Goal: Task Accomplishment & Management: Use online tool/utility

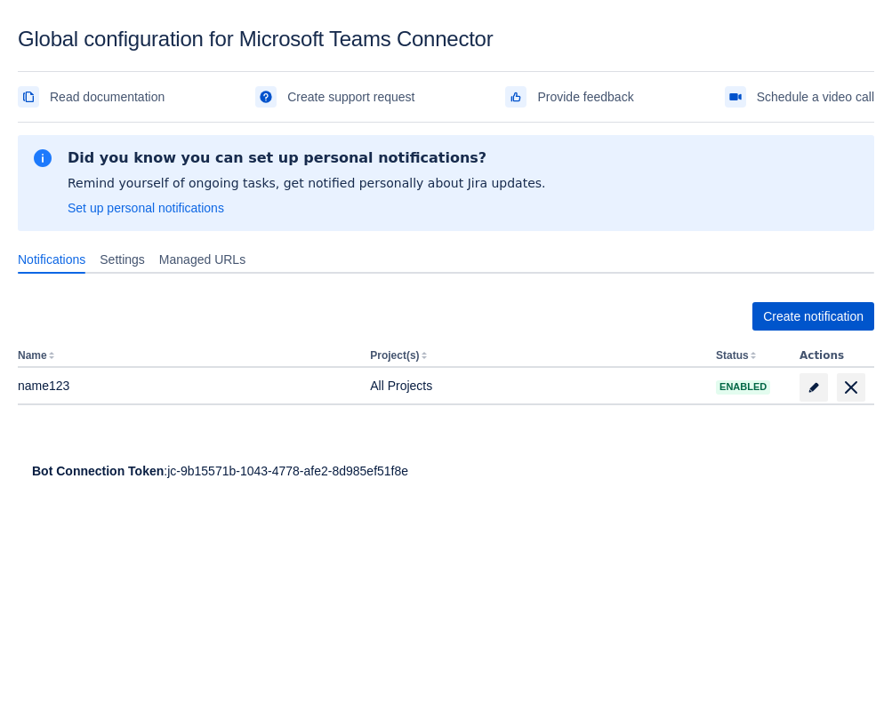
click at [782, 316] on span "Create notification" at bounding box center [813, 316] width 100 height 28
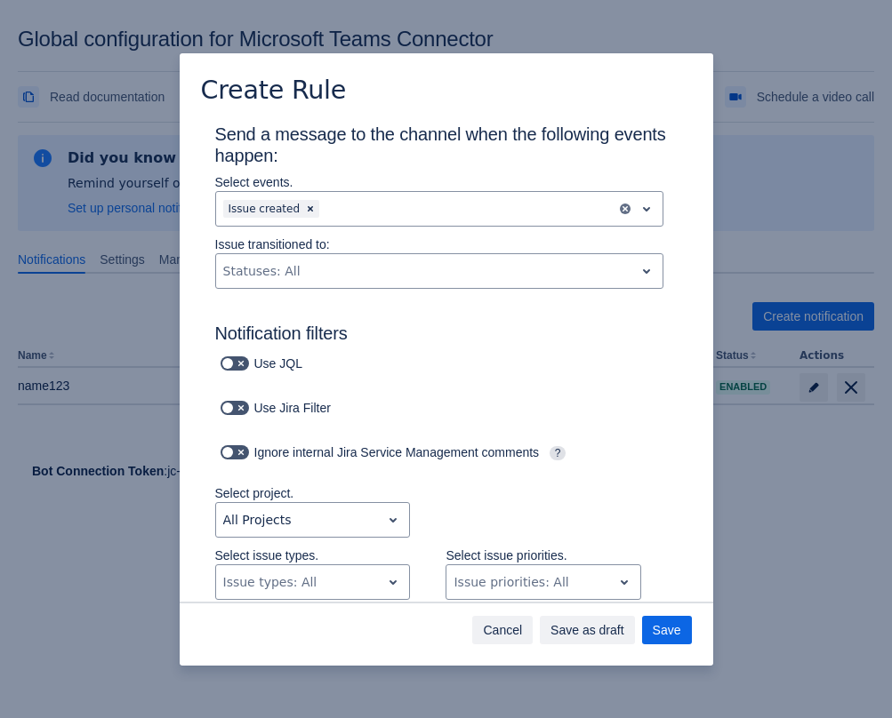
click at [483, 636] on span "Cancel" at bounding box center [502, 630] width 39 height 28
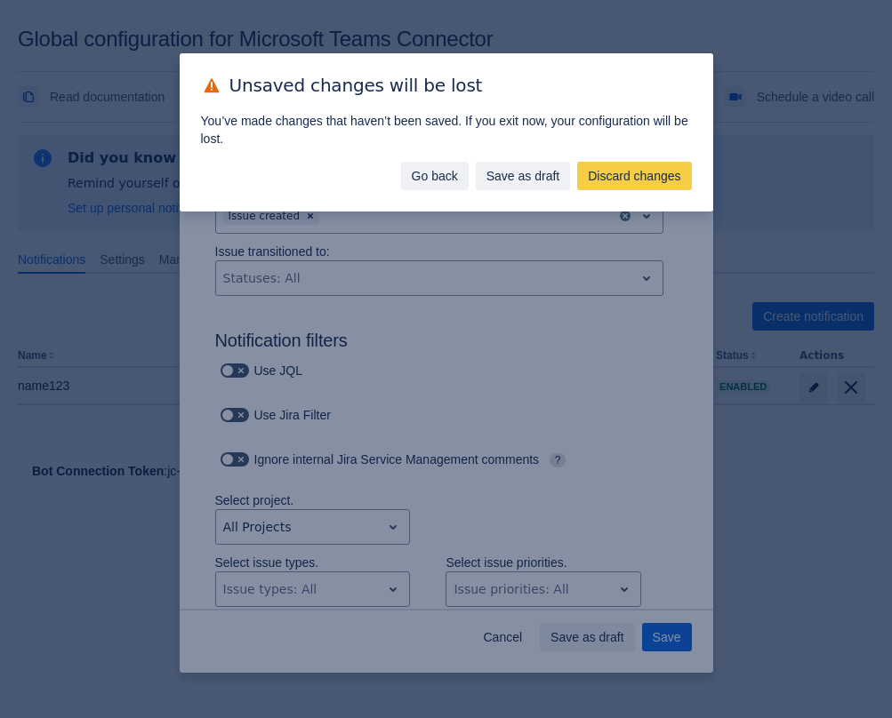
click at [438, 171] on span "Go back" at bounding box center [435, 176] width 46 height 28
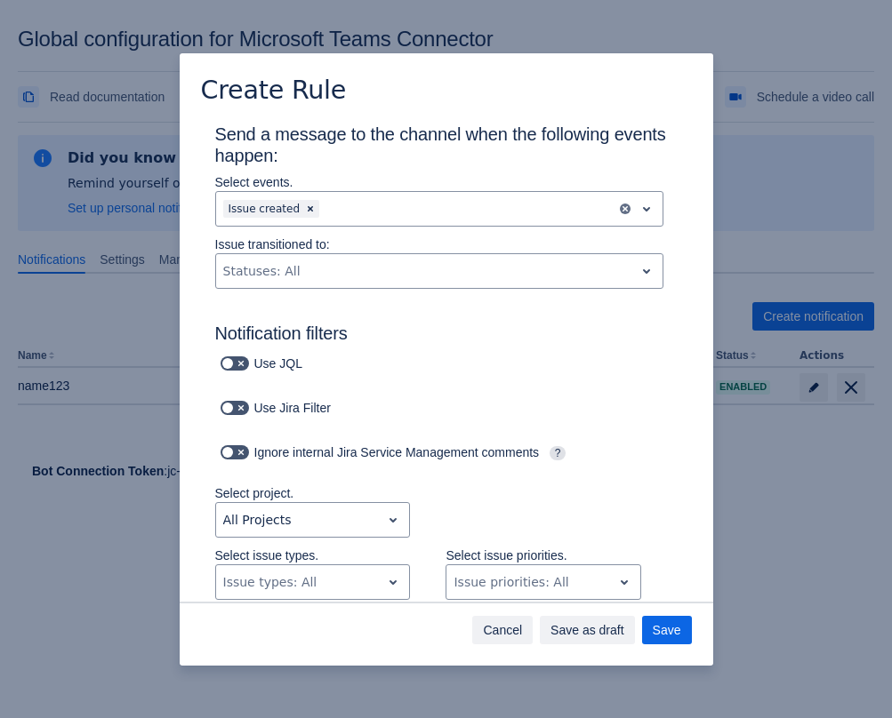
click at [485, 633] on span "Cancel" at bounding box center [502, 630] width 39 height 28
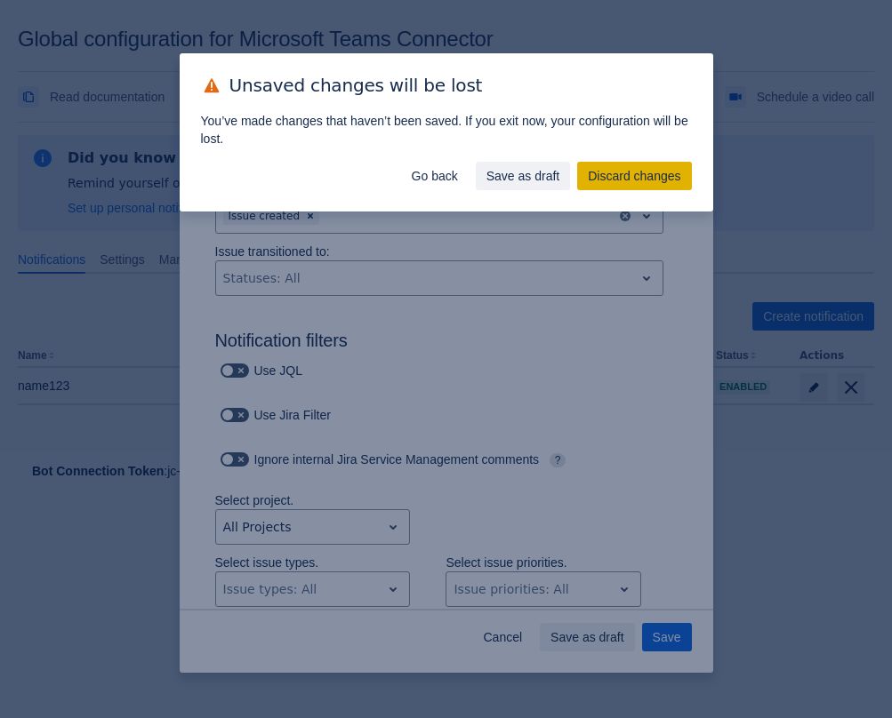
click at [634, 170] on span "Discard changes" at bounding box center [634, 176] width 92 height 28
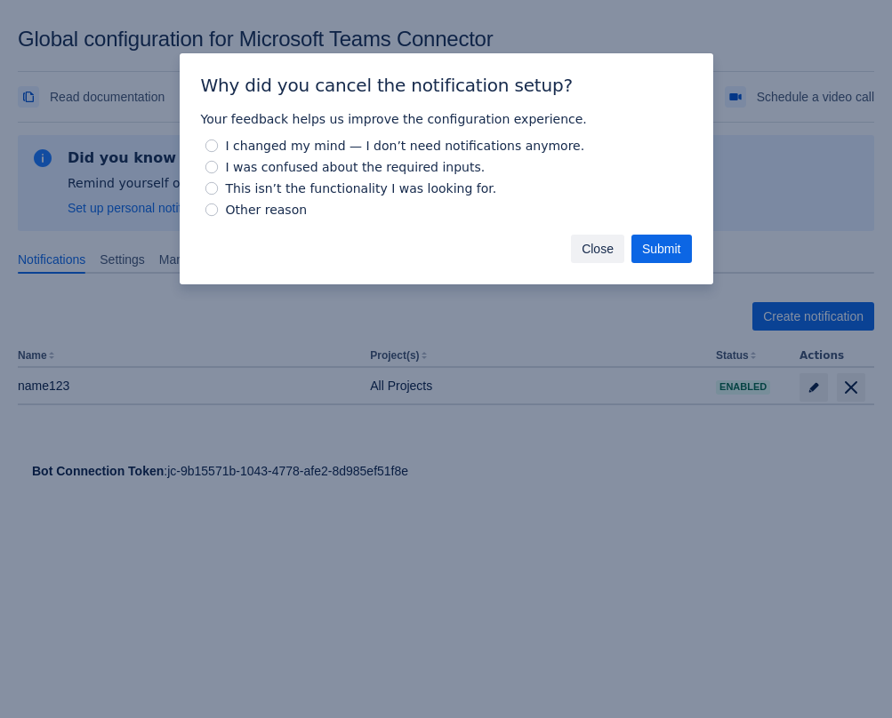
click at [581, 249] on span "Close" at bounding box center [597, 249] width 32 height 28
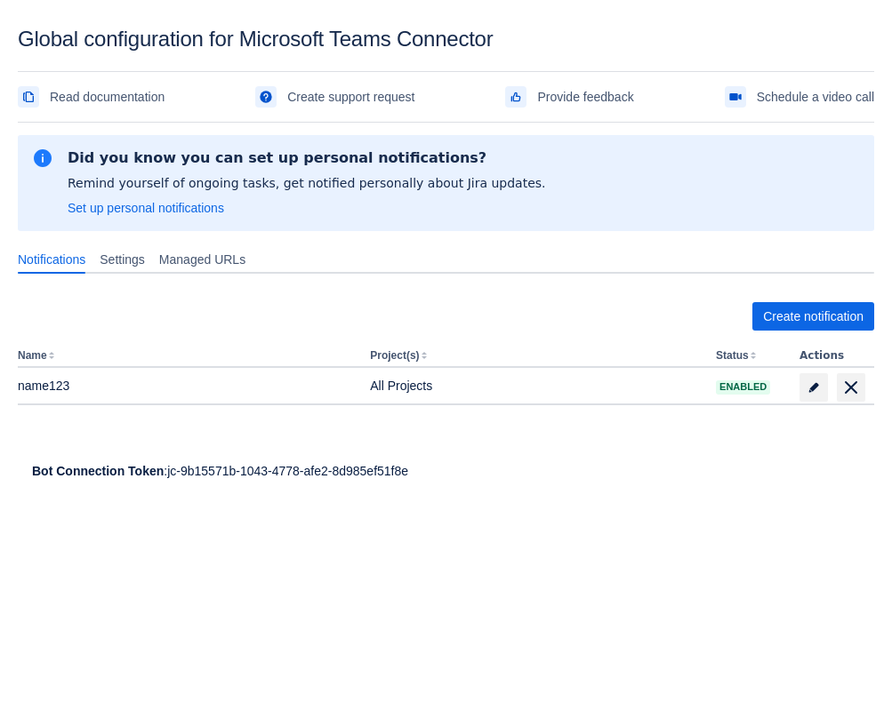
click at [527, 492] on div at bounding box center [284, 494] width 533 height 28
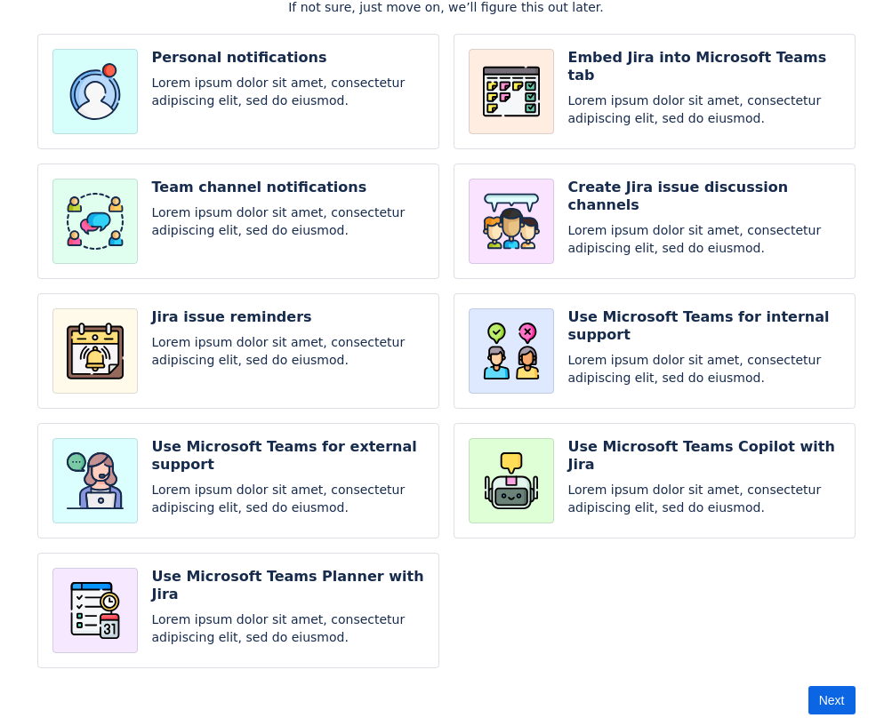
scroll to position [121, 0]
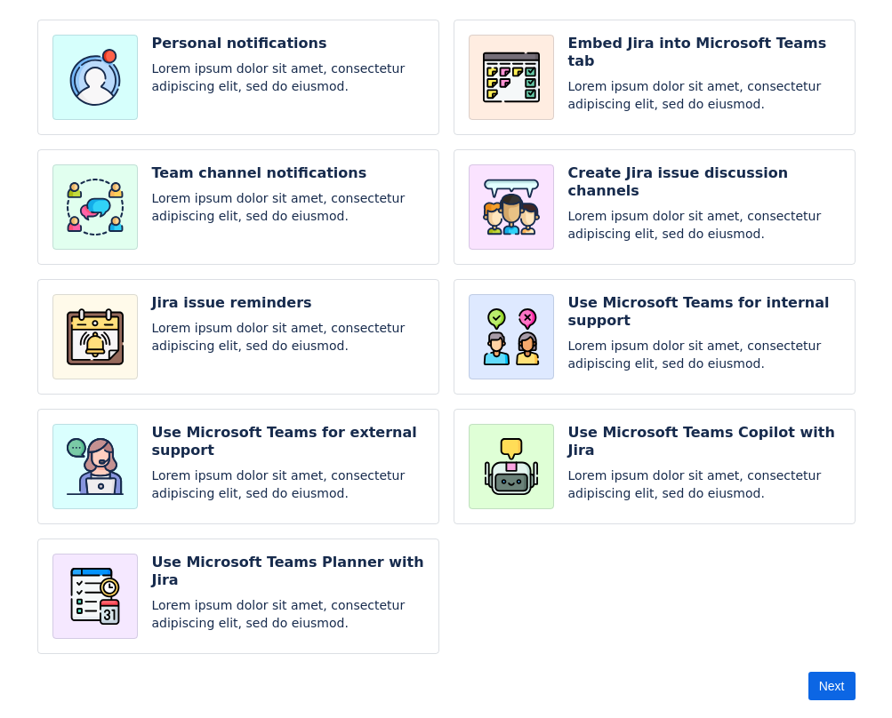
click at [316, 303] on input "checkbox" at bounding box center [238, 337] width 402 height 116
checkbox input "true"
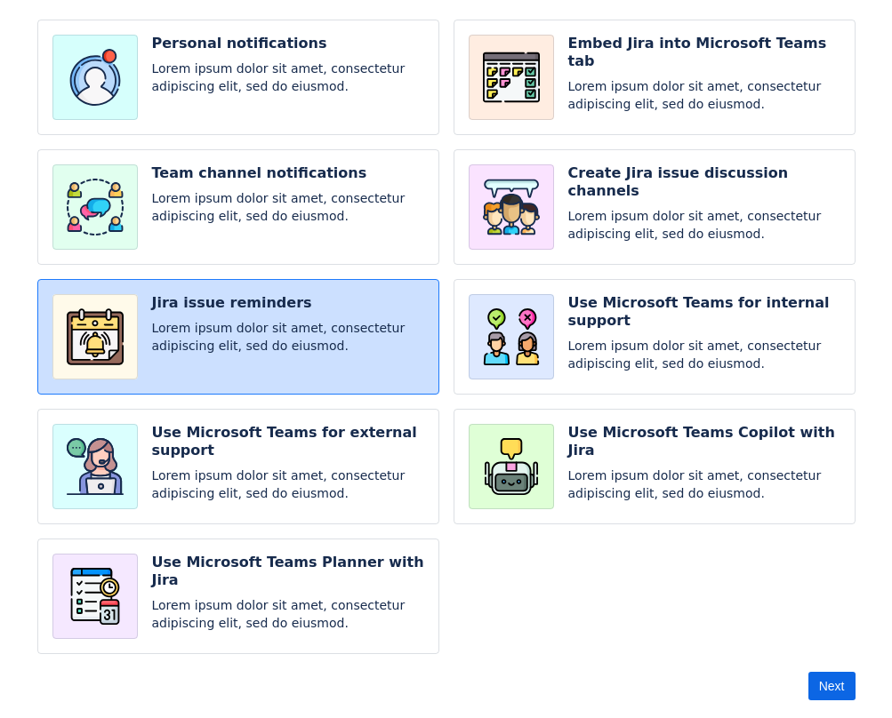
click at [538, 365] on input "checkbox" at bounding box center [654, 337] width 402 height 116
checkbox input "true"
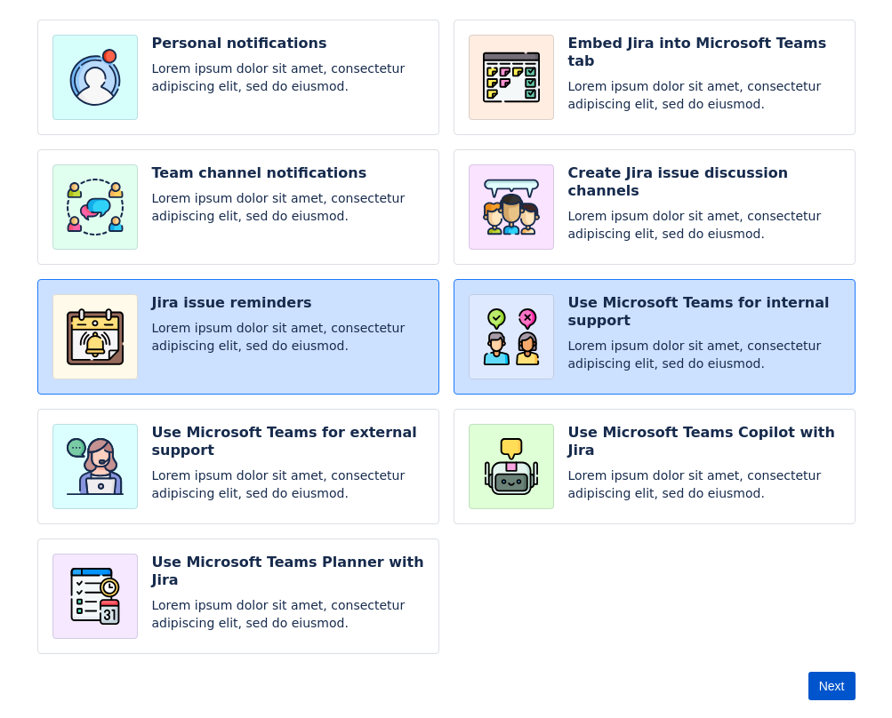
click at [830, 690] on span "Next" at bounding box center [832, 686] width 26 height 28
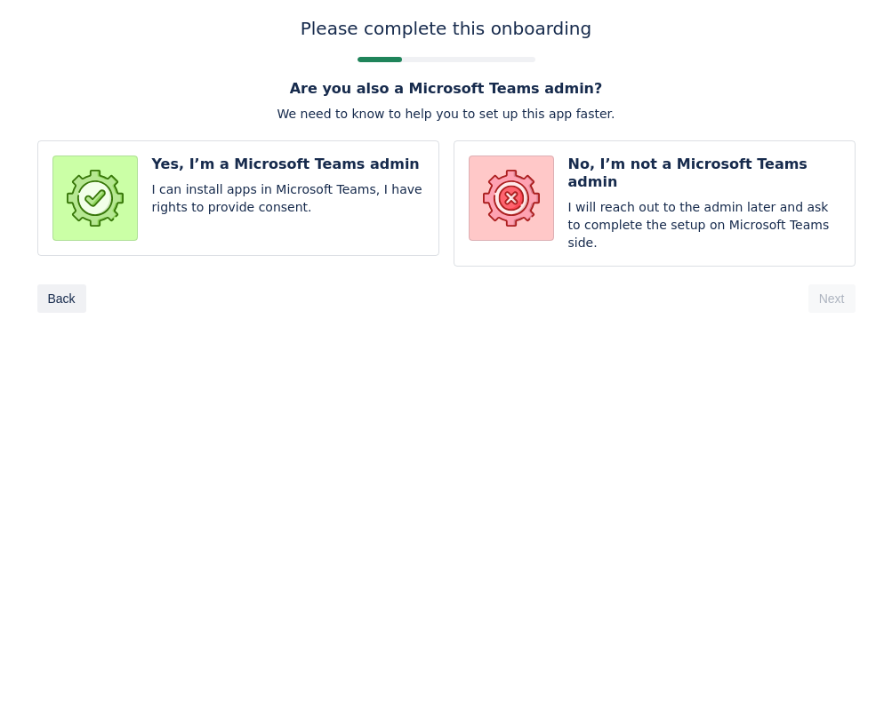
scroll to position [0, 0]
click at [695, 177] on input "radio" at bounding box center [654, 203] width 402 height 126
radio input "true"
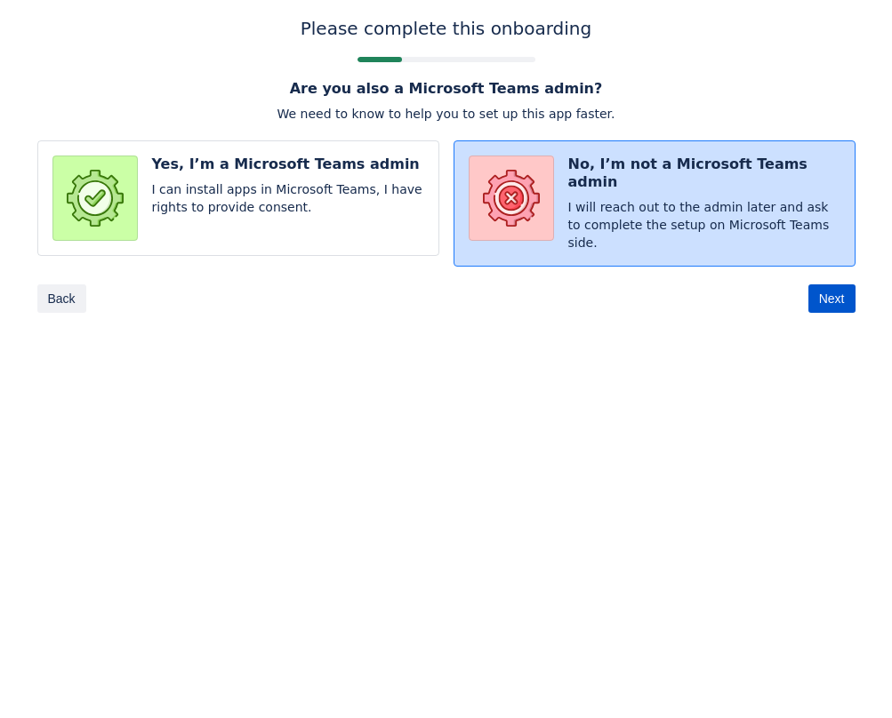
click at [826, 287] on span "Next" at bounding box center [832, 298] width 26 height 28
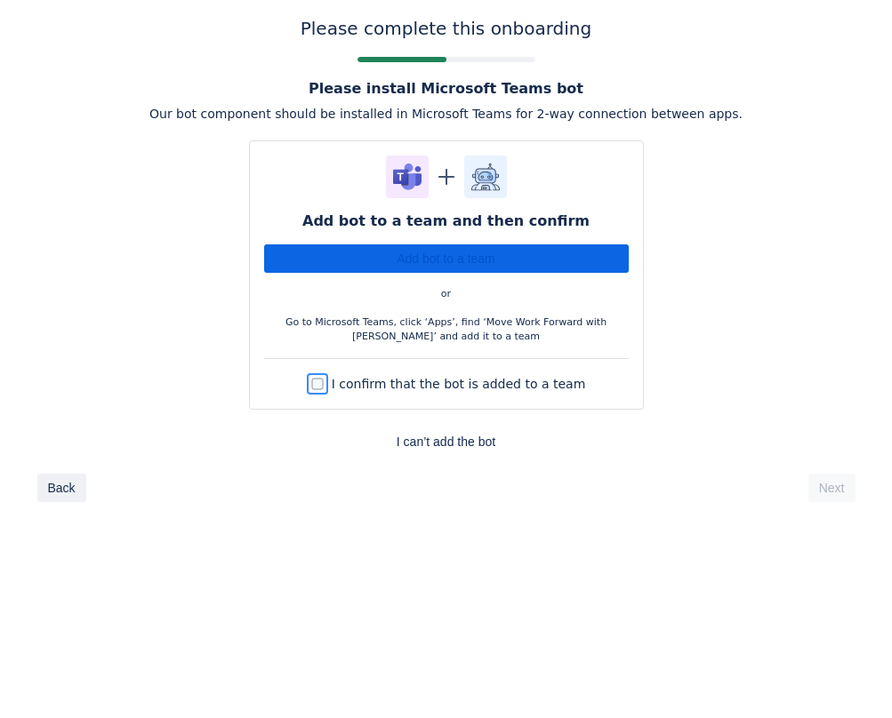
click at [328, 388] on input "I confirm that the bot is added to a team" at bounding box center [317, 383] width 21 height 21
checkbox input "true"
click at [833, 495] on span "Next" at bounding box center [832, 488] width 26 height 28
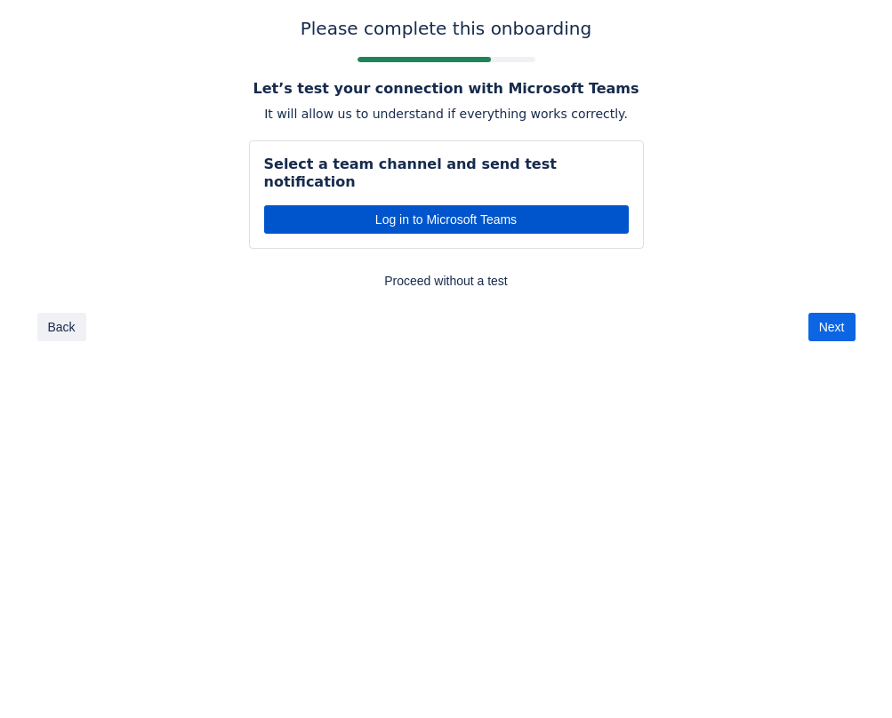
click at [536, 205] on span "Log in to Microsoft Teams" at bounding box center [446, 219] width 343 height 28
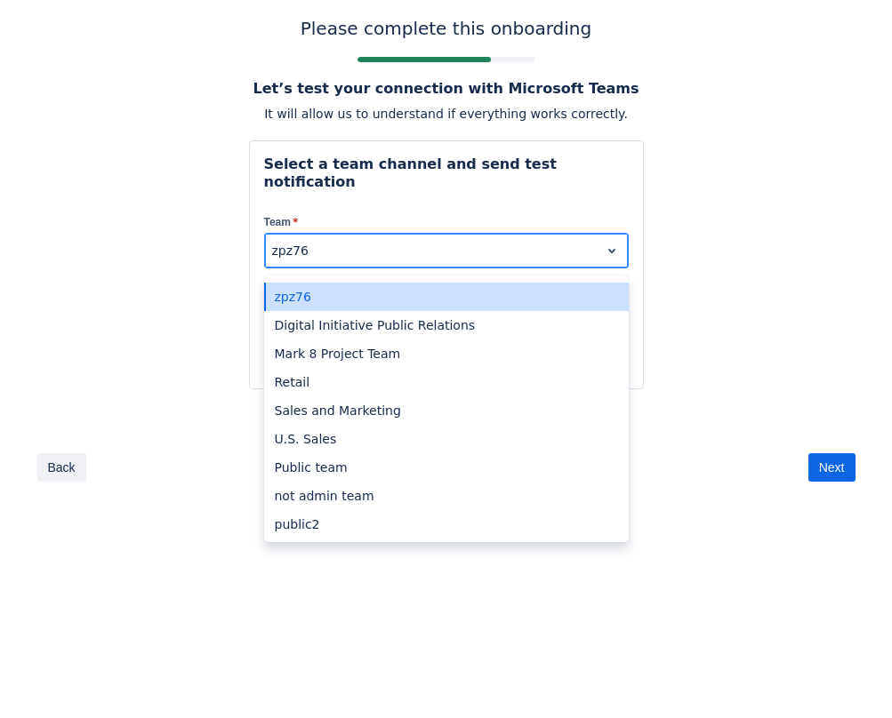
click at [541, 241] on div at bounding box center [432, 250] width 320 height 21
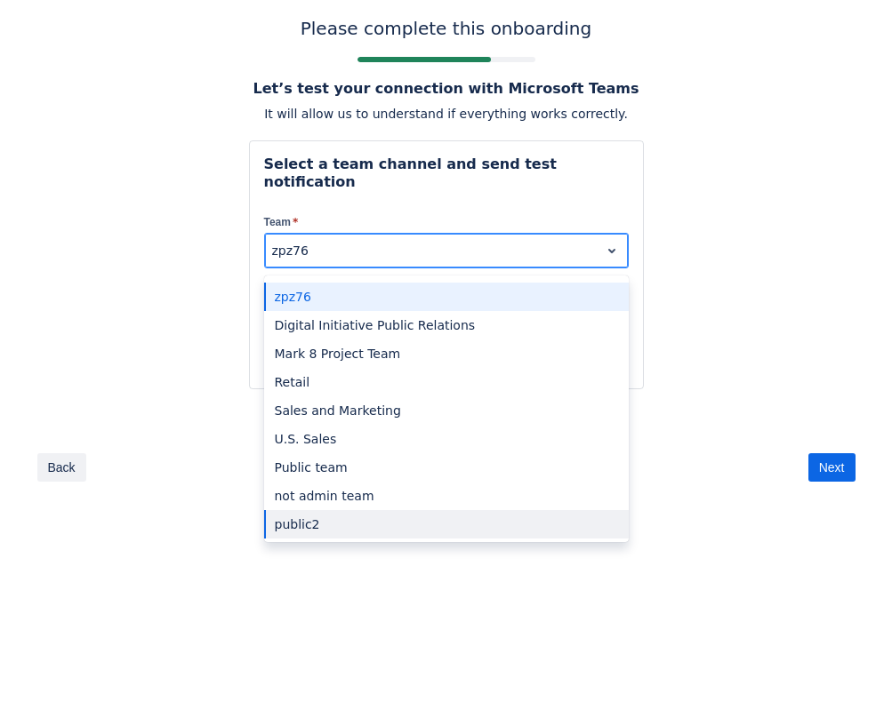
scroll to position [174, 0]
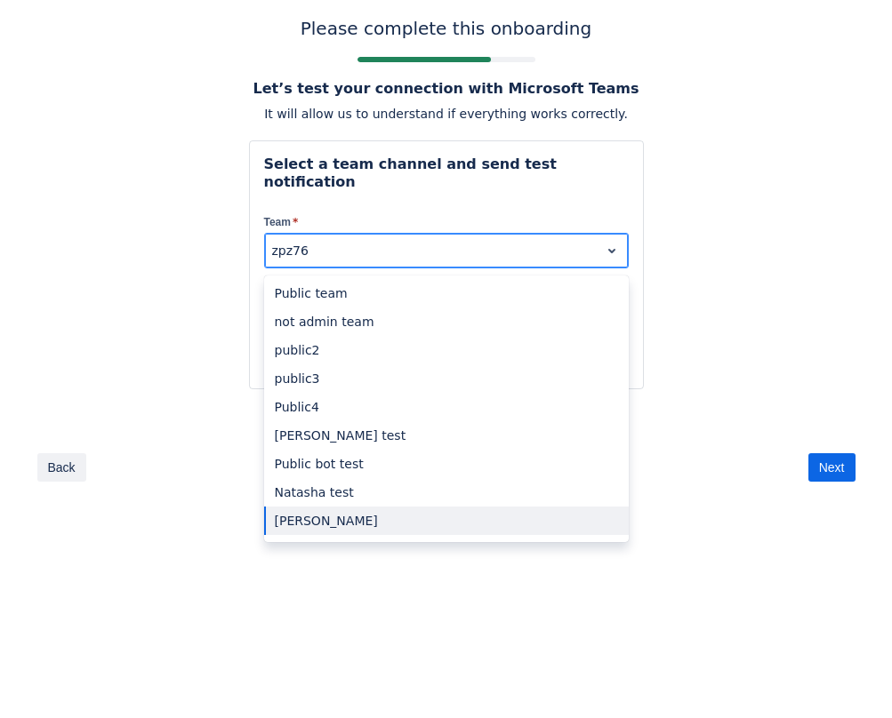
click at [317, 507] on div "[PERSON_NAME]" at bounding box center [446, 521] width 364 height 28
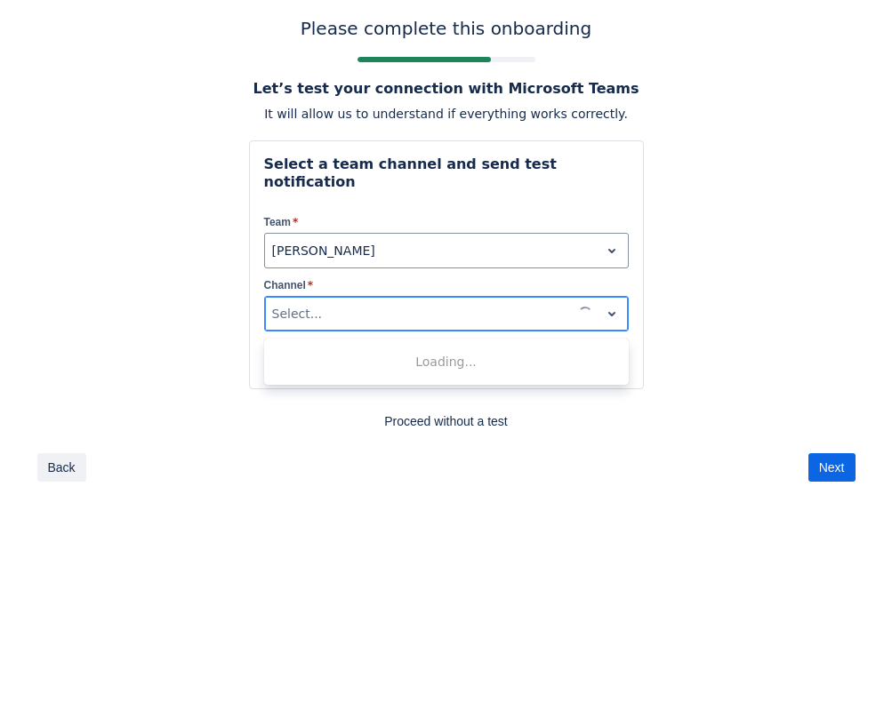
click at [388, 303] on div at bounding box center [418, 313] width 292 height 21
click at [575, 346] on div "General" at bounding box center [446, 360] width 364 height 28
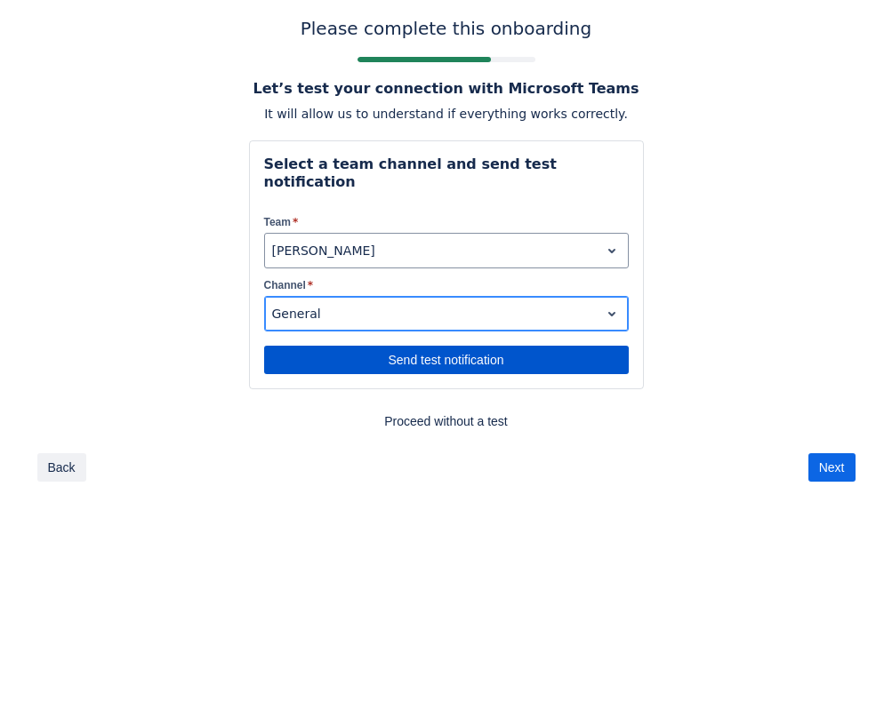
click at [498, 346] on span "Send test notification" at bounding box center [446, 360] width 343 height 28
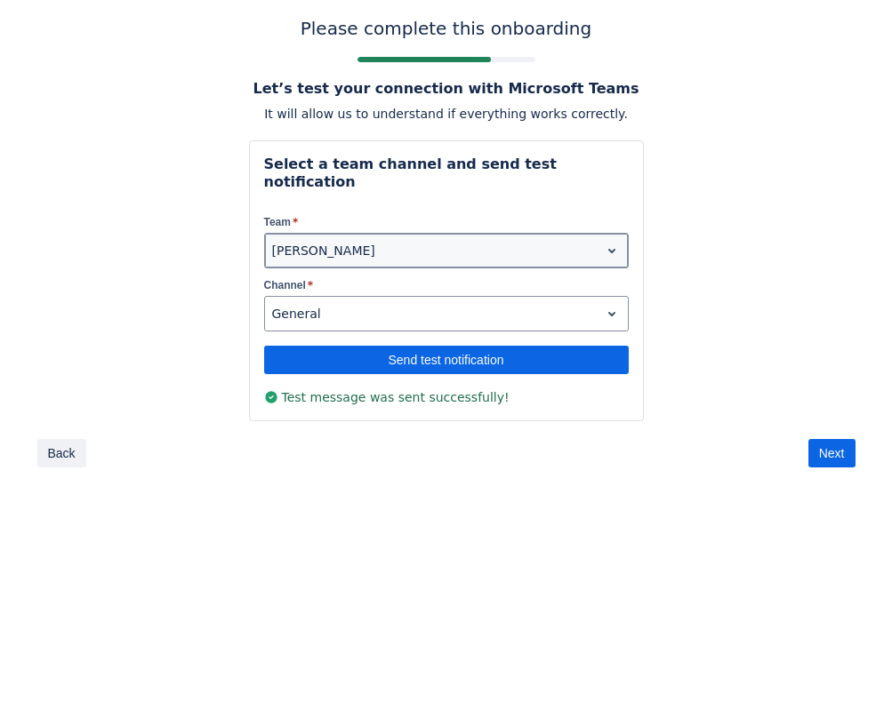
click at [558, 240] on div at bounding box center [432, 250] width 320 height 21
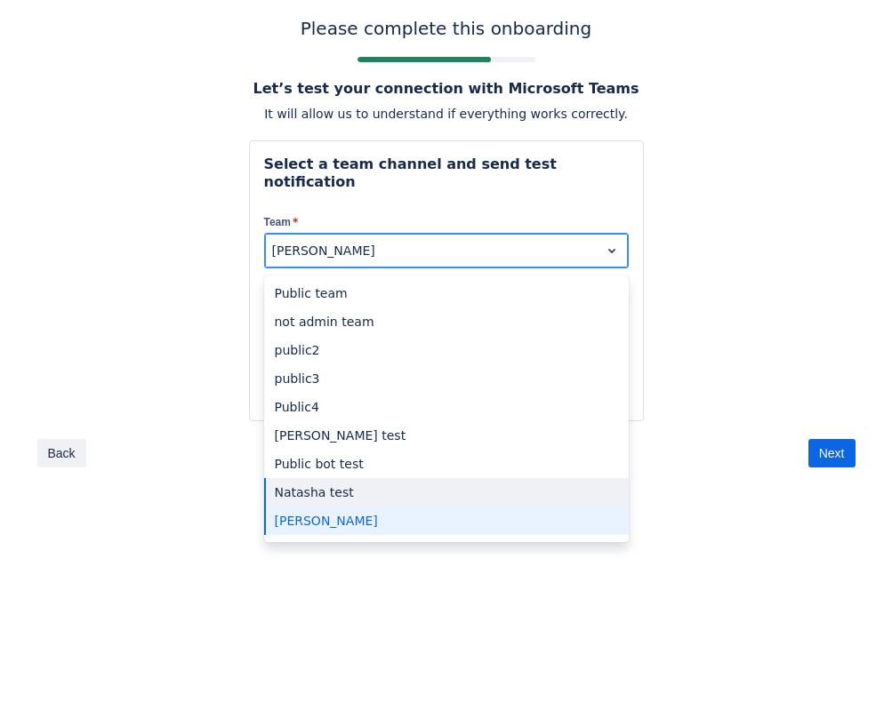
click at [328, 478] on div "Natasha test" at bounding box center [446, 492] width 364 height 28
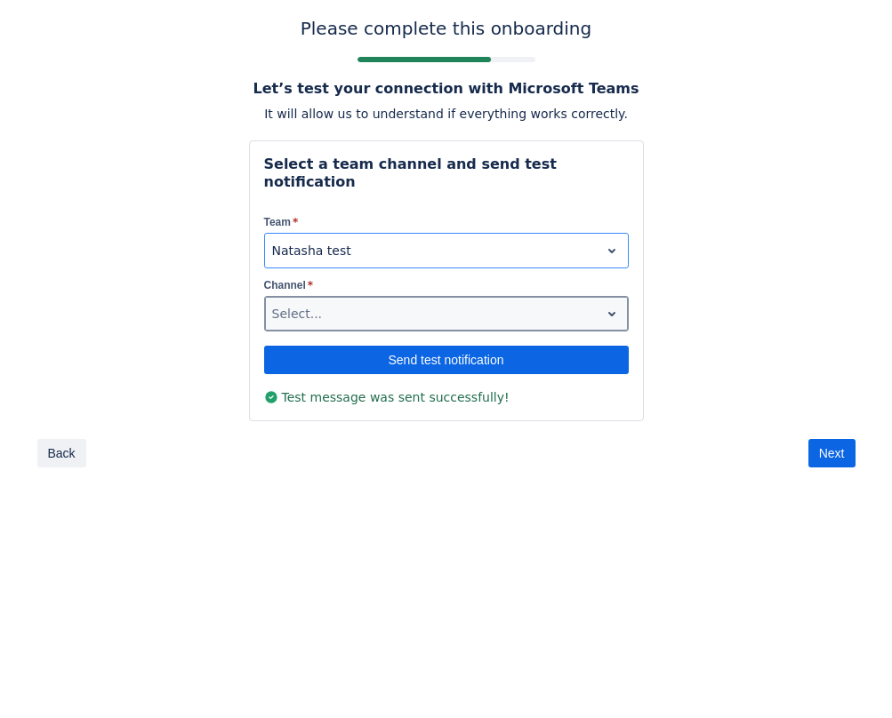
click at [576, 303] on div at bounding box center [432, 313] width 320 height 21
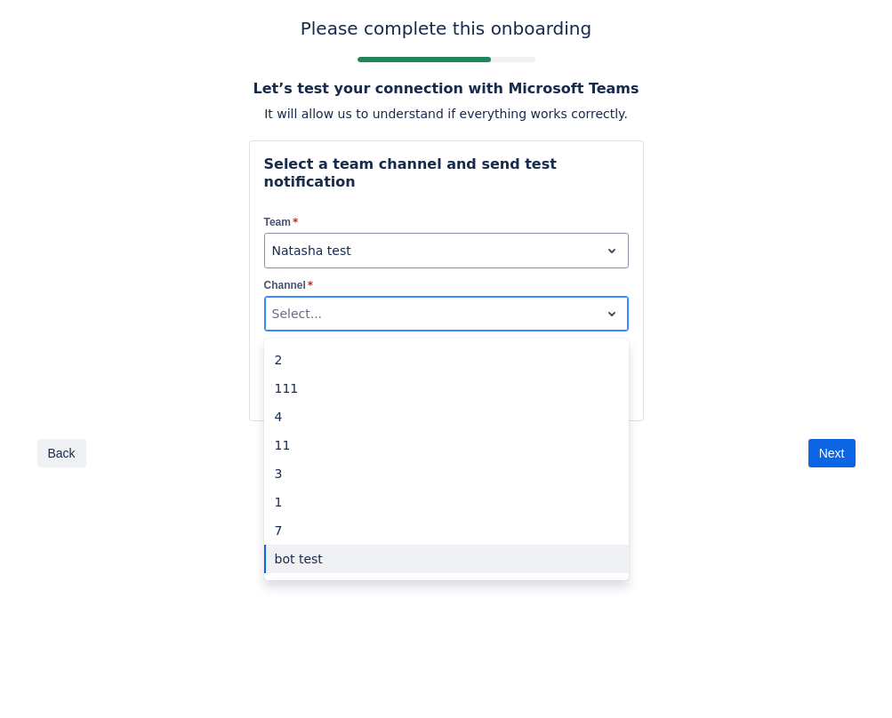
click at [399, 545] on div "bot test" at bounding box center [446, 559] width 364 height 28
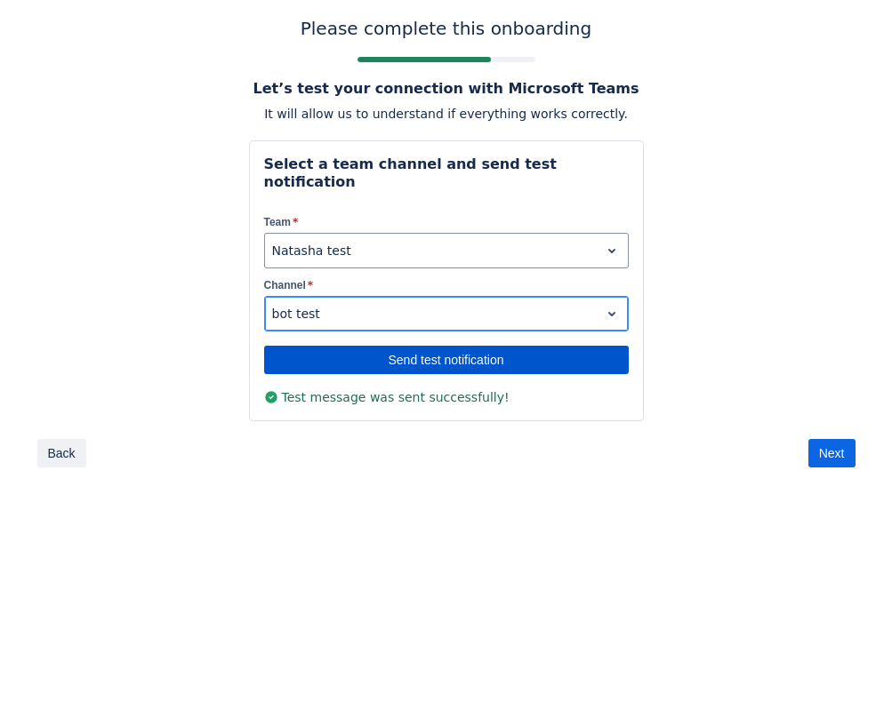
click at [564, 346] on span "Send test notification" at bounding box center [446, 360] width 343 height 28
click at [530, 346] on span "Send test notification" at bounding box center [446, 360] width 343 height 28
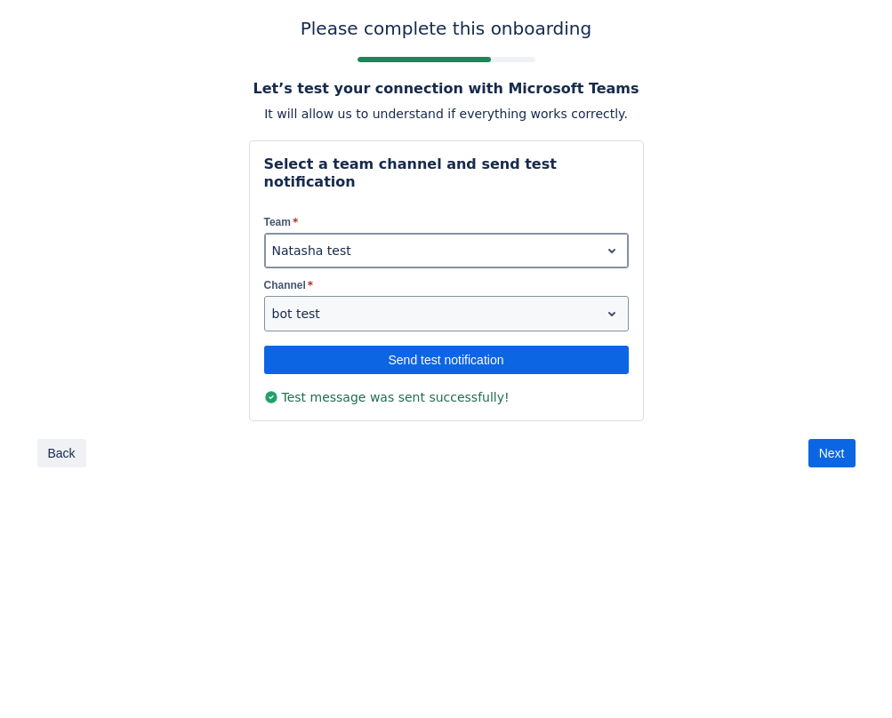
click at [417, 240] on div at bounding box center [432, 250] width 320 height 21
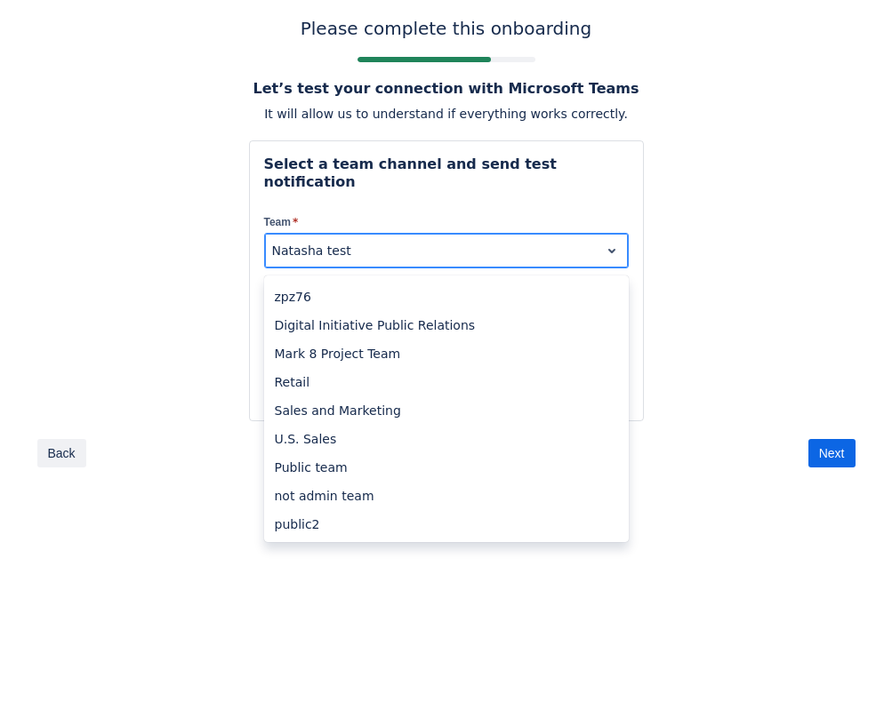
scroll to position [148, 0]
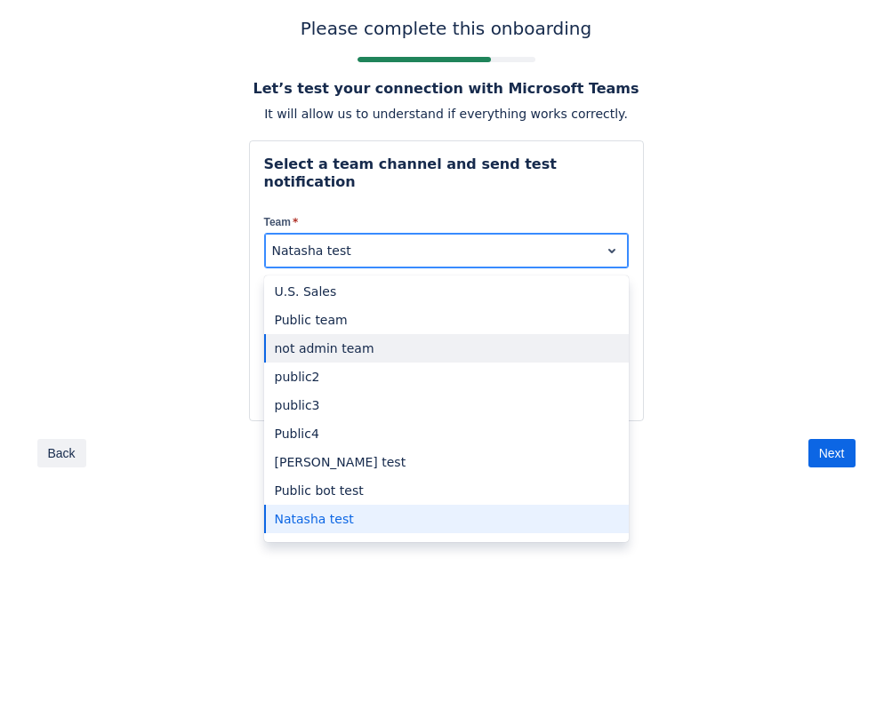
click at [335, 335] on div "not admin team" at bounding box center [446, 348] width 364 height 28
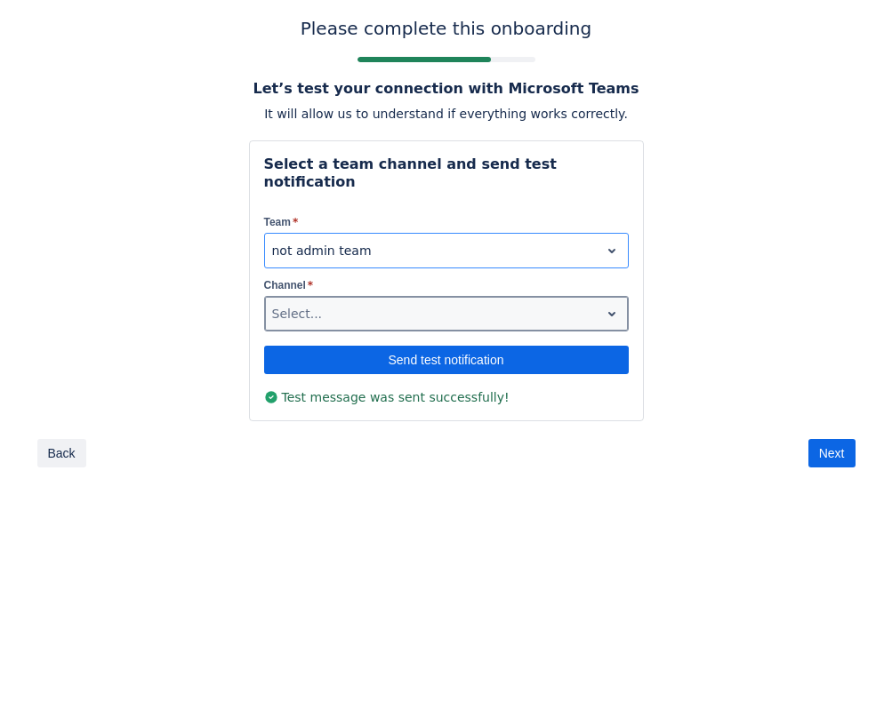
click at [530, 303] on div at bounding box center [432, 313] width 320 height 21
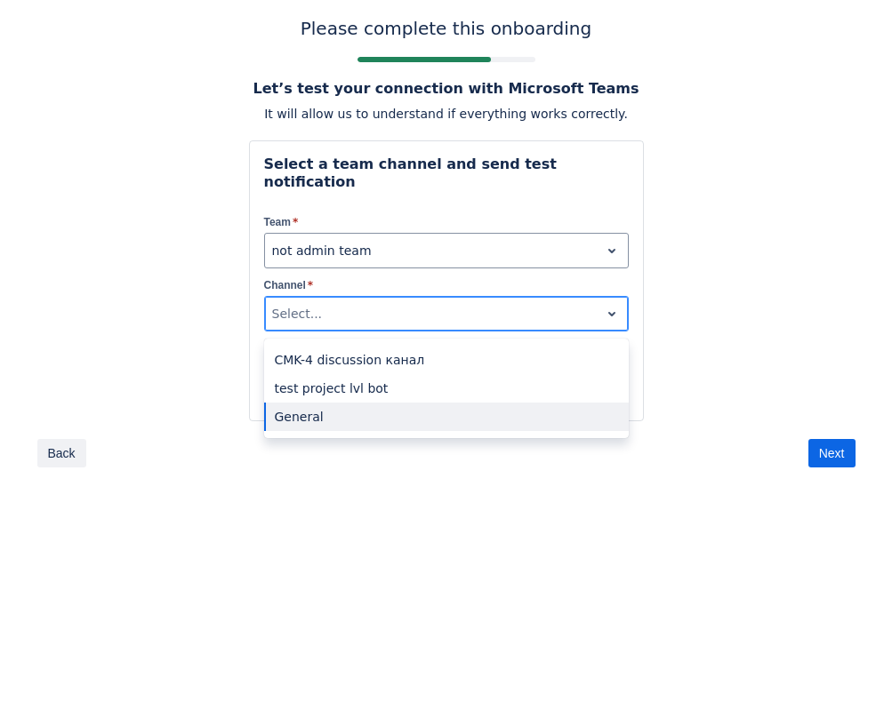
click at [316, 403] on div "General" at bounding box center [446, 417] width 364 height 28
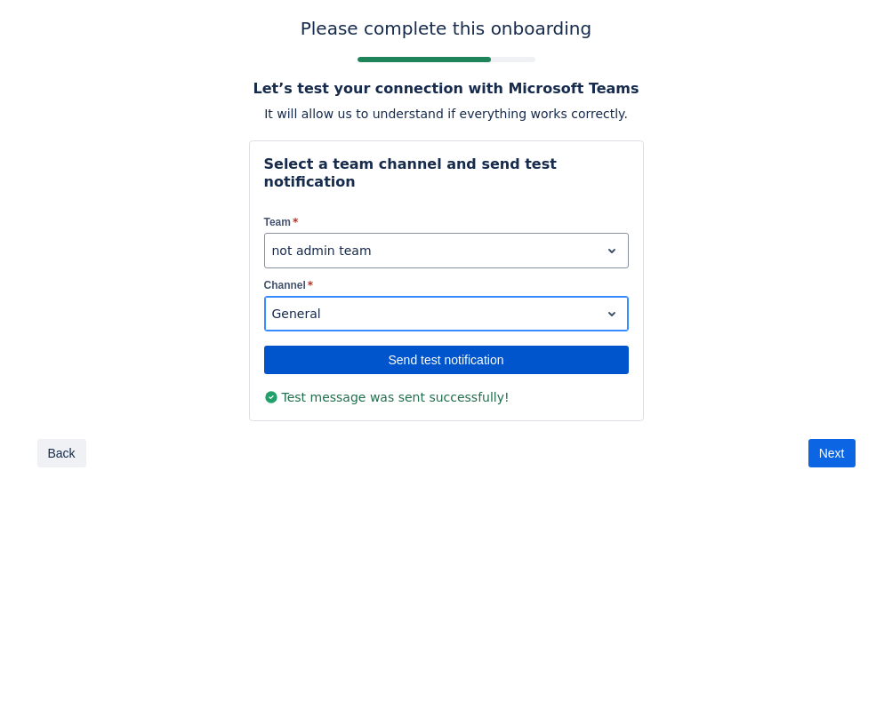
click at [442, 346] on span "Send test notification" at bounding box center [446, 360] width 343 height 28
click at [490, 346] on span "Send test notification" at bounding box center [446, 360] width 343 height 28
click at [499, 346] on span "Send test notification" at bounding box center [446, 360] width 343 height 28
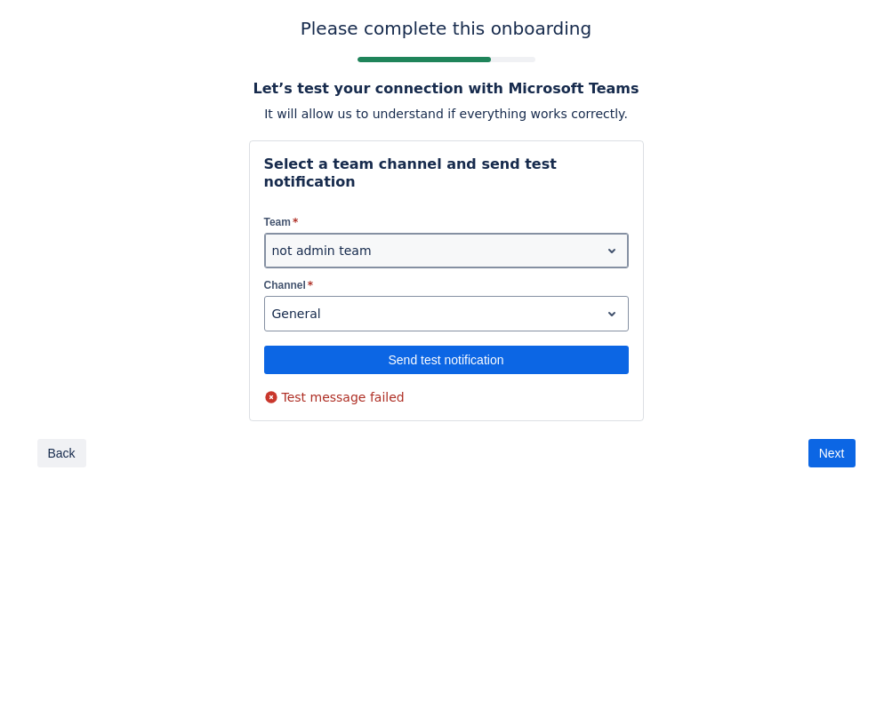
click at [358, 240] on div at bounding box center [432, 250] width 320 height 21
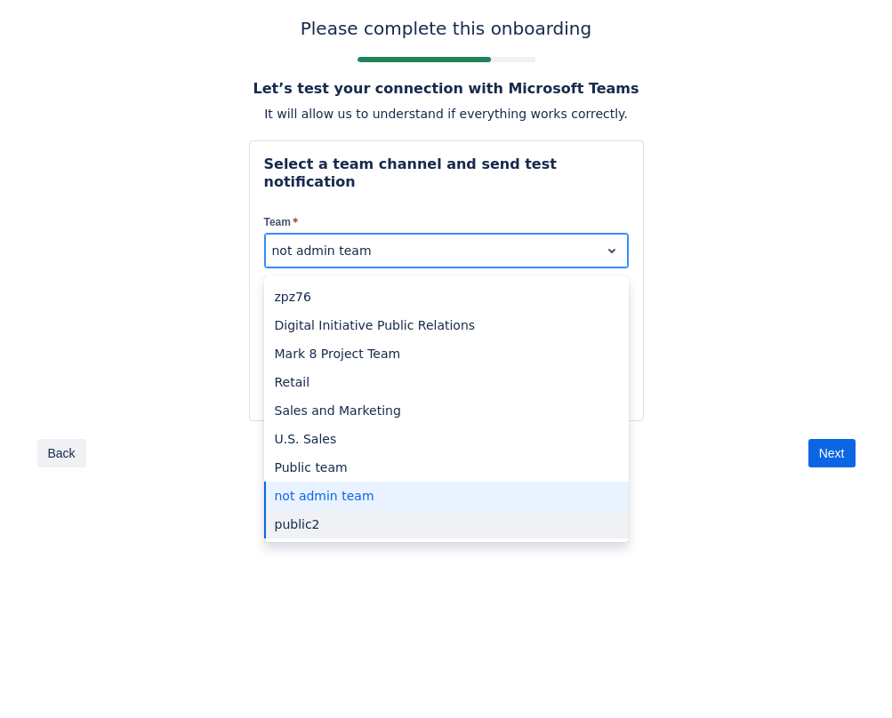
scroll to position [174, 0]
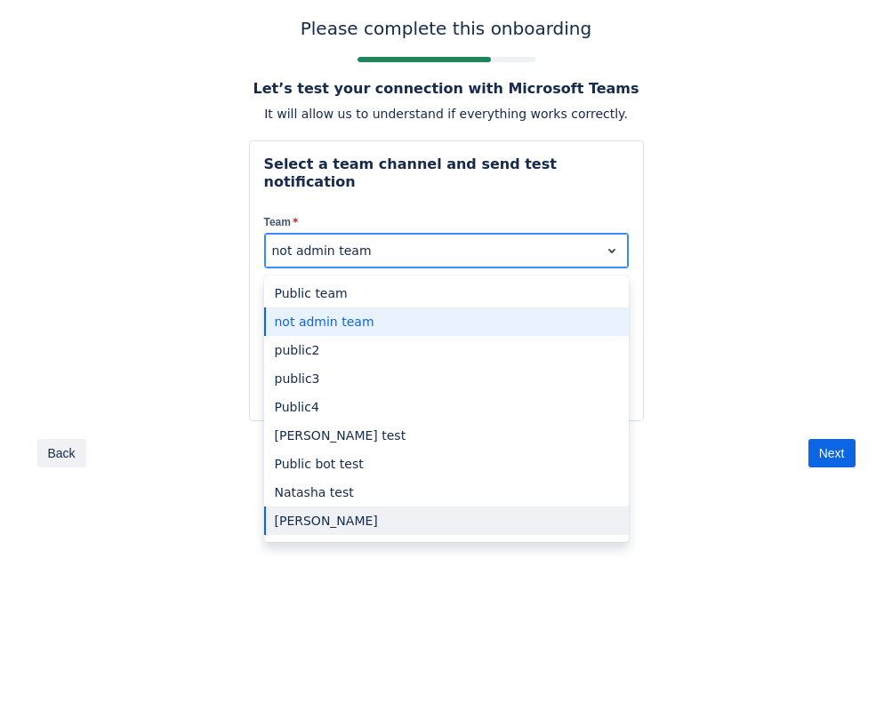
click at [387, 507] on div "[PERSON_NAME]" at bounding box center [446, 521] width 364 height 28
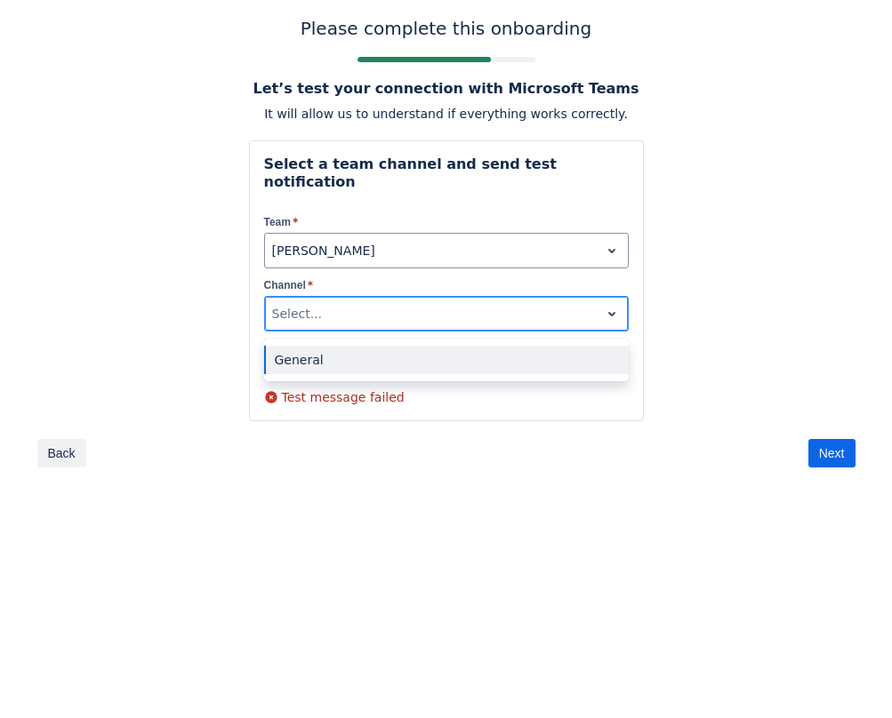
click at [364, 303] on div at bounding box center [432, 313] width 320 height 21
click at [347, 346] on div "General" at bounding box center [446, 360] width 364 height 28
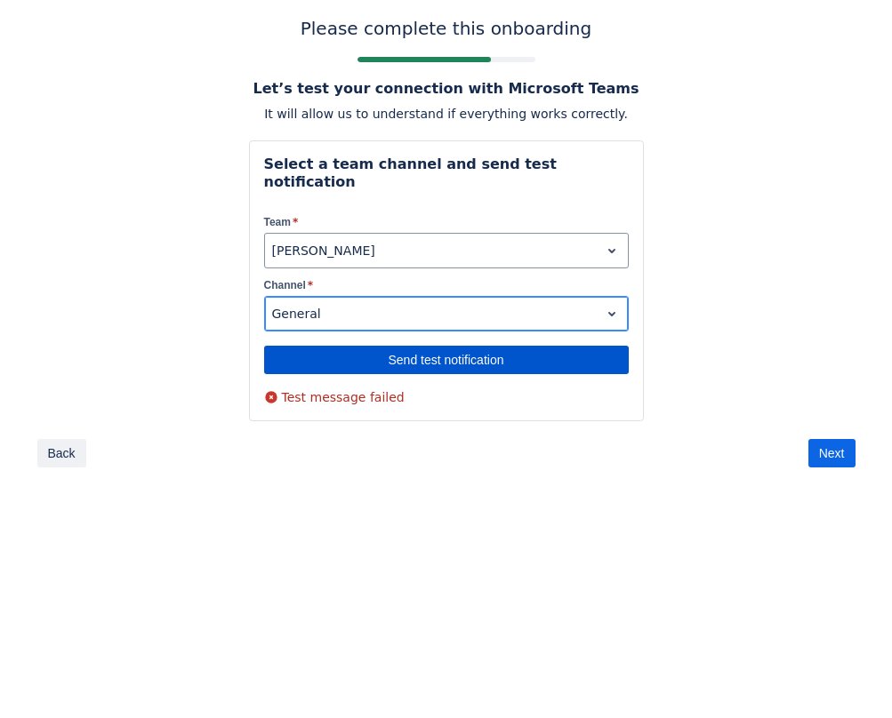
click at [347, 346] on span "Send test notification" at bounding box center [446, 360] width 343 height 28
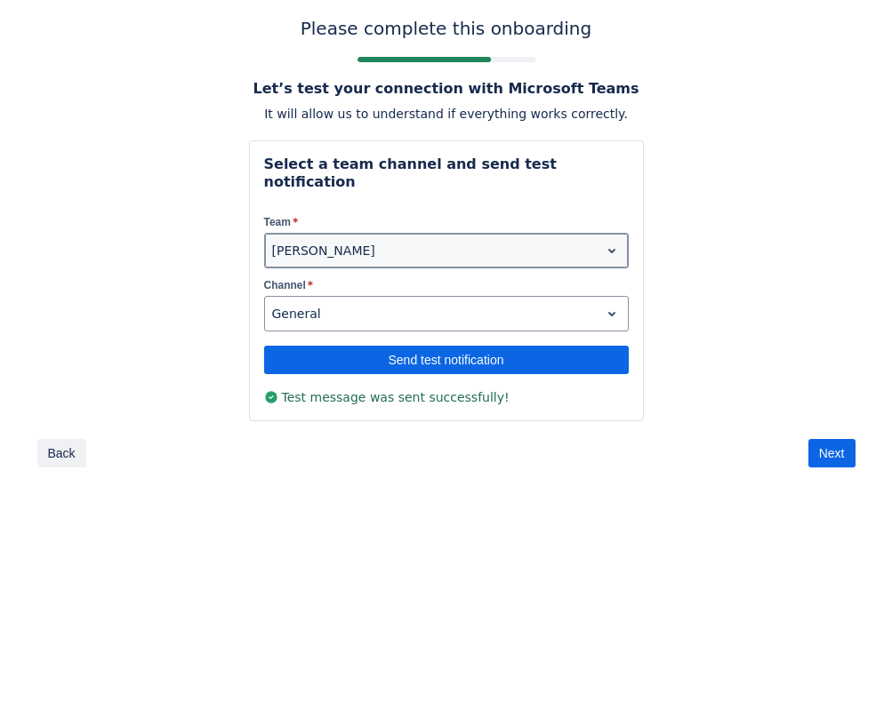
click at [352, 240] on div at bounding box center [432, 250] width 320 height 21
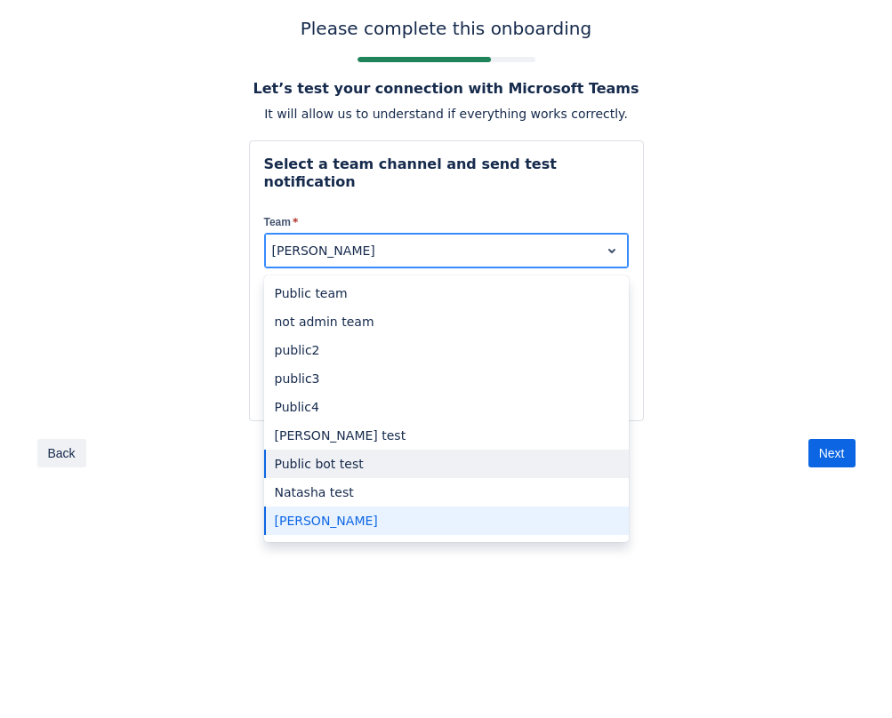
click at [320, 450] on div "Public bot test" at bounding box center [446, 464] width 364 height 28
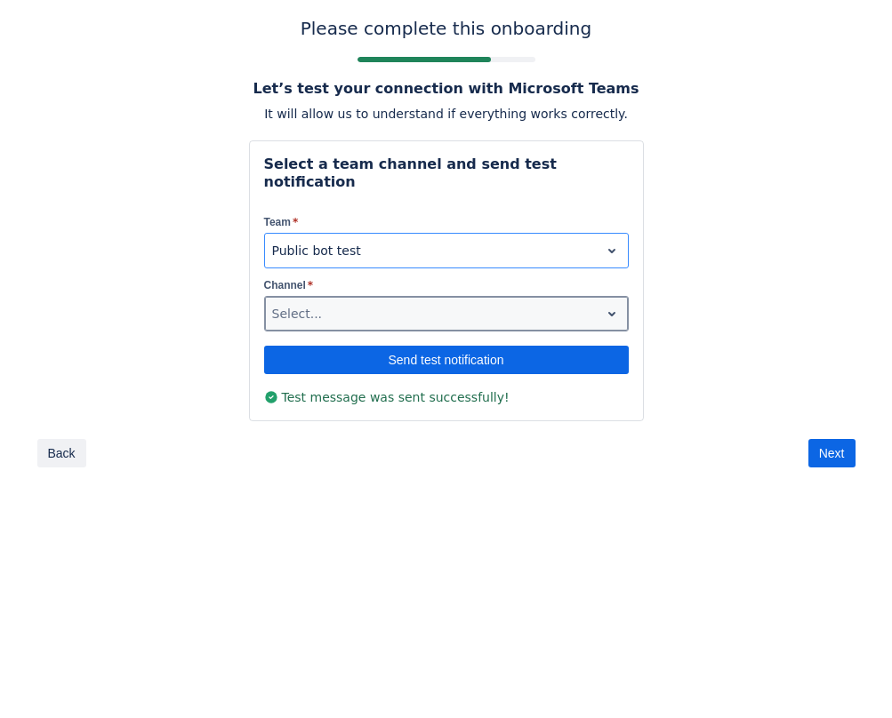
click at [351, 303] on div at bounding box center [432, 313] width 320 height 21
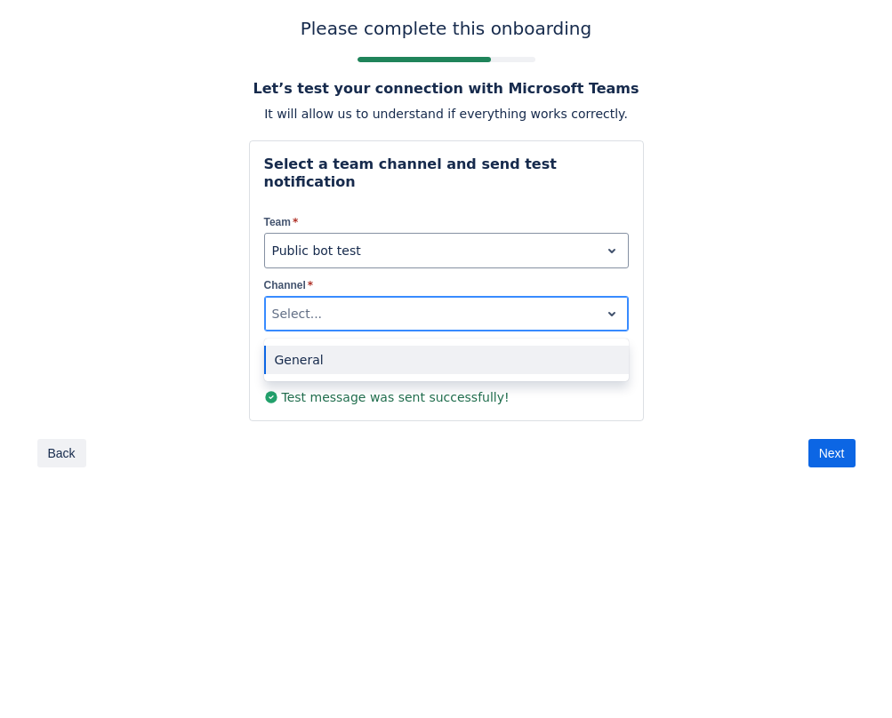
click at [347, 346] on div "General" at bounding box center [446, 360] width 364 height 28
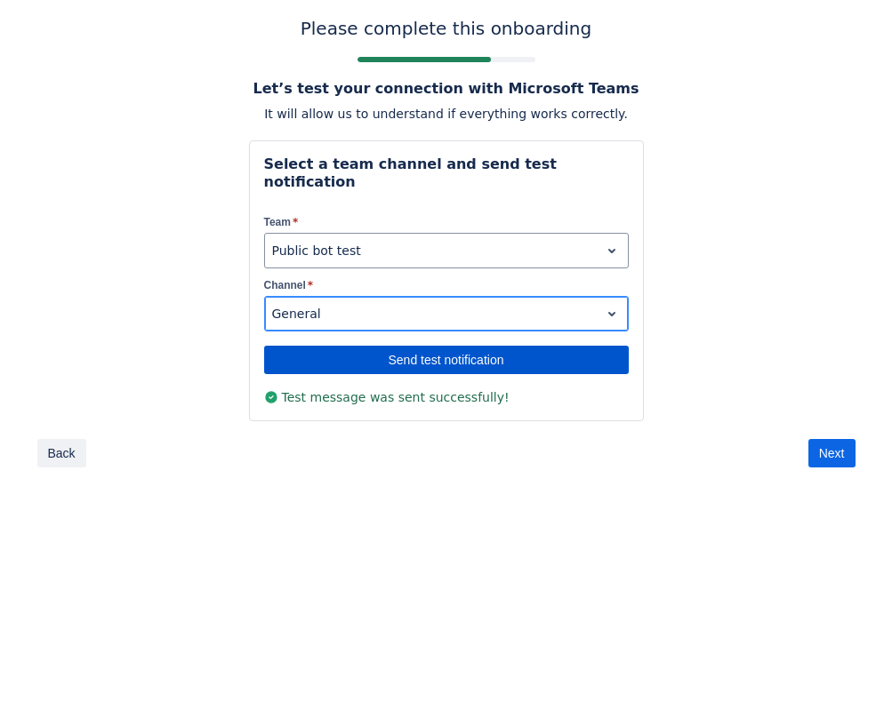
click at [399, 346] on span "Send test notification" at bounding box center [446, 360] width 343 height 28
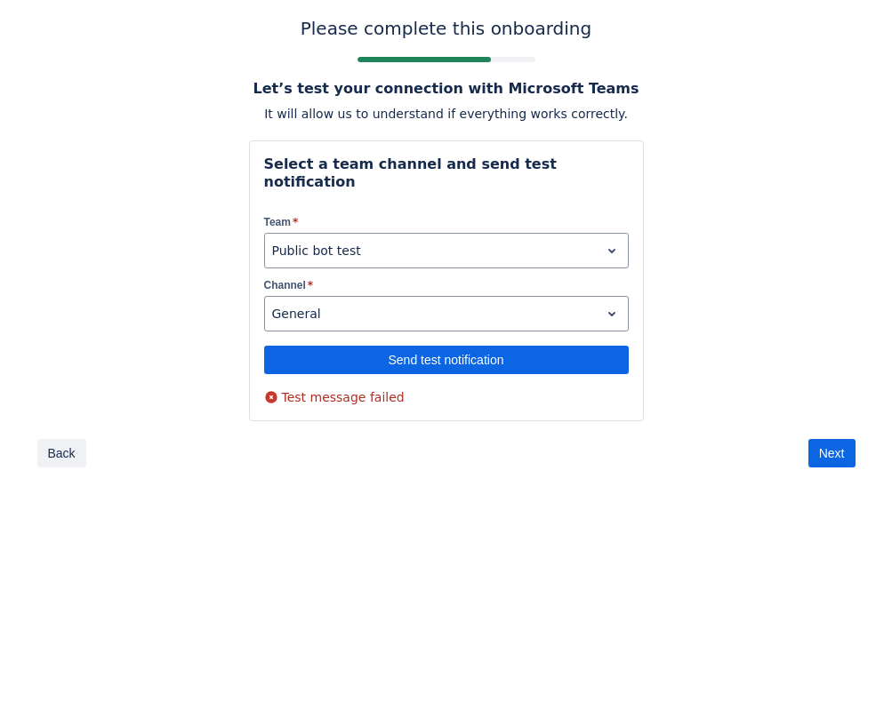
click at [446, 588] on body "Please complete this onboarding Let’s test your connection with Microsoft Teams…" at bounding box center [446, 359] width 892 height 718
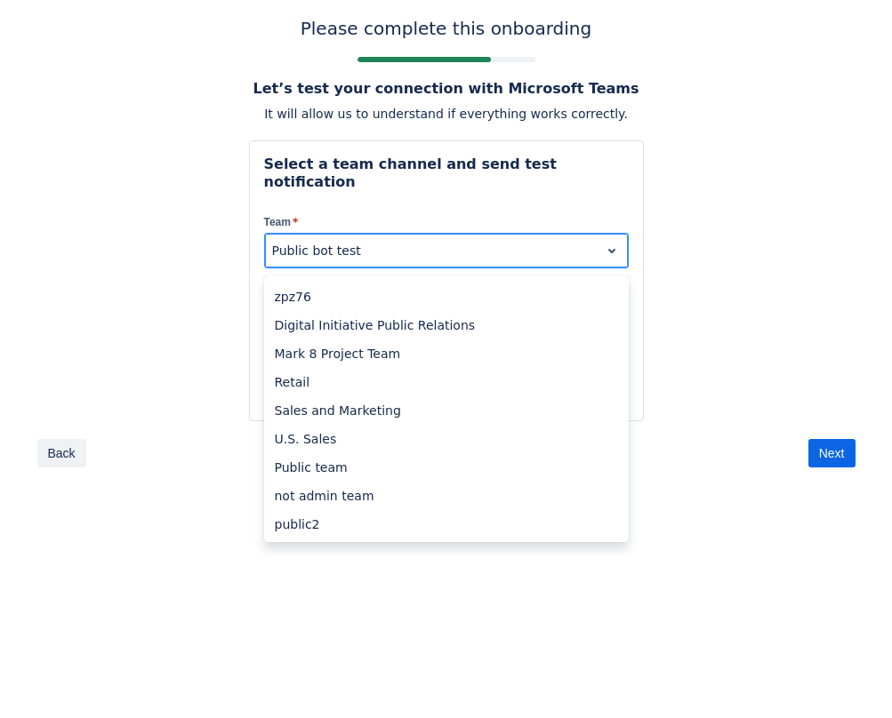
click at [442, 240] on div at bounding box center [432, 250] width 320 height 21
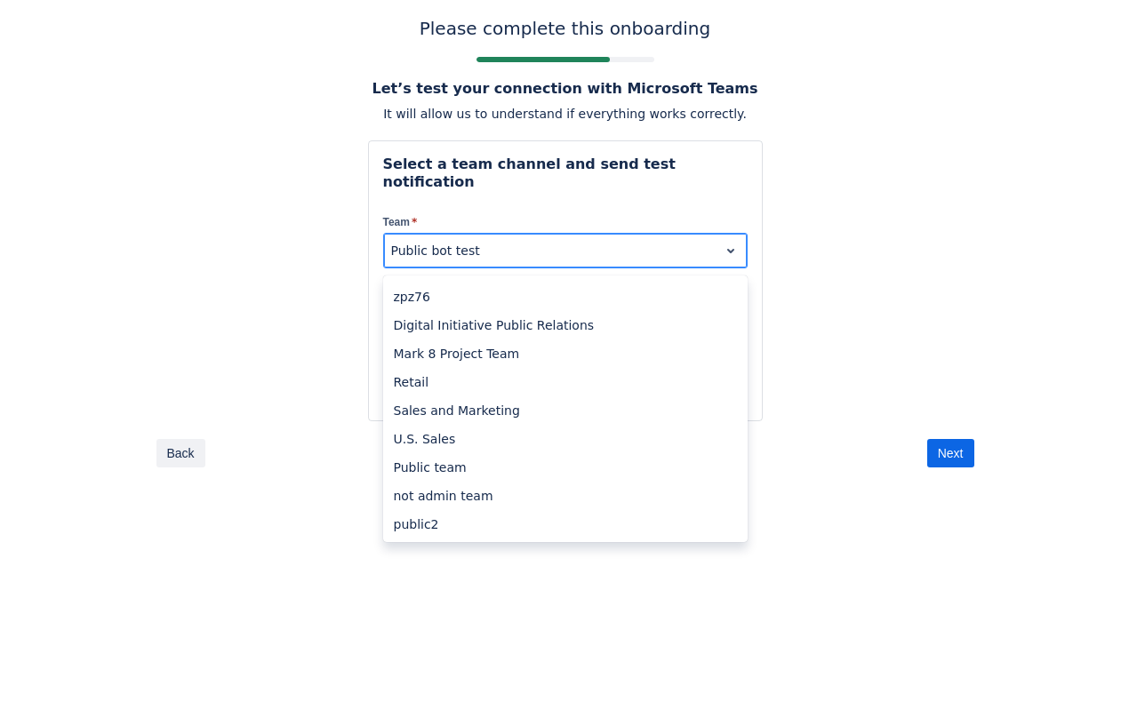
scroll to position [119, 0]
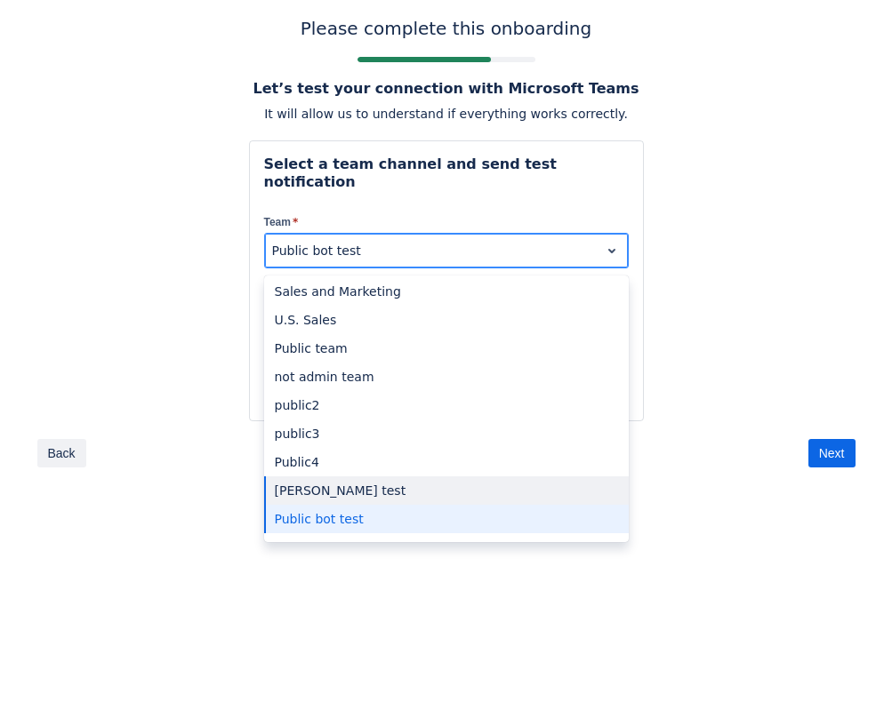
click at [320, 482] on div "[PERSON_NAME] test" at bounding box center [446, 491] width 364 height 28
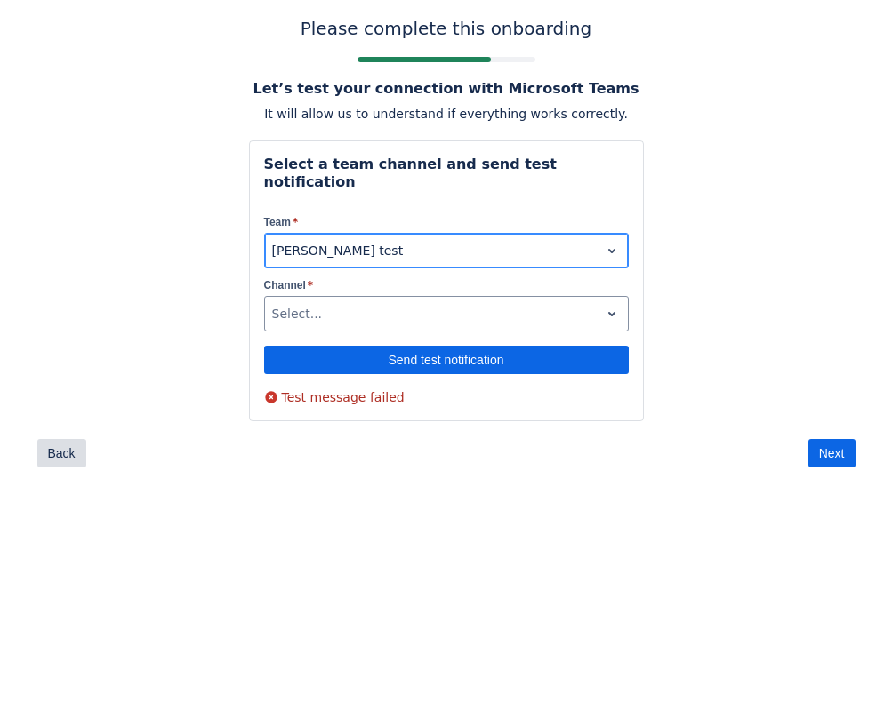
click at [80, 439] on button "Back" at bounding box center [61, 453] width 49 height 28
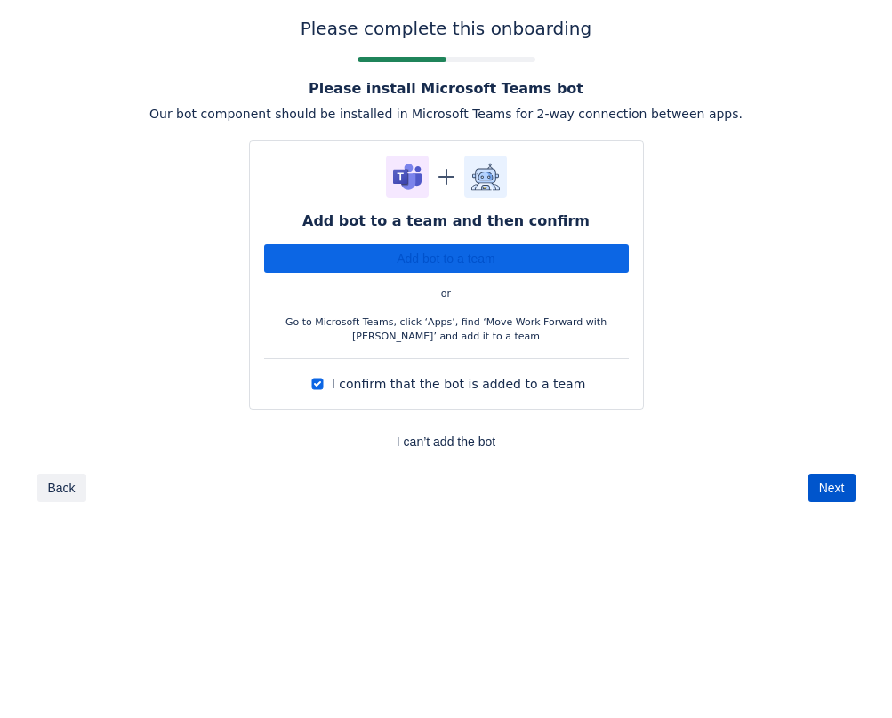
click at [819, 493] on span "Next" at bounding box center [832, 488] width 26 height 28
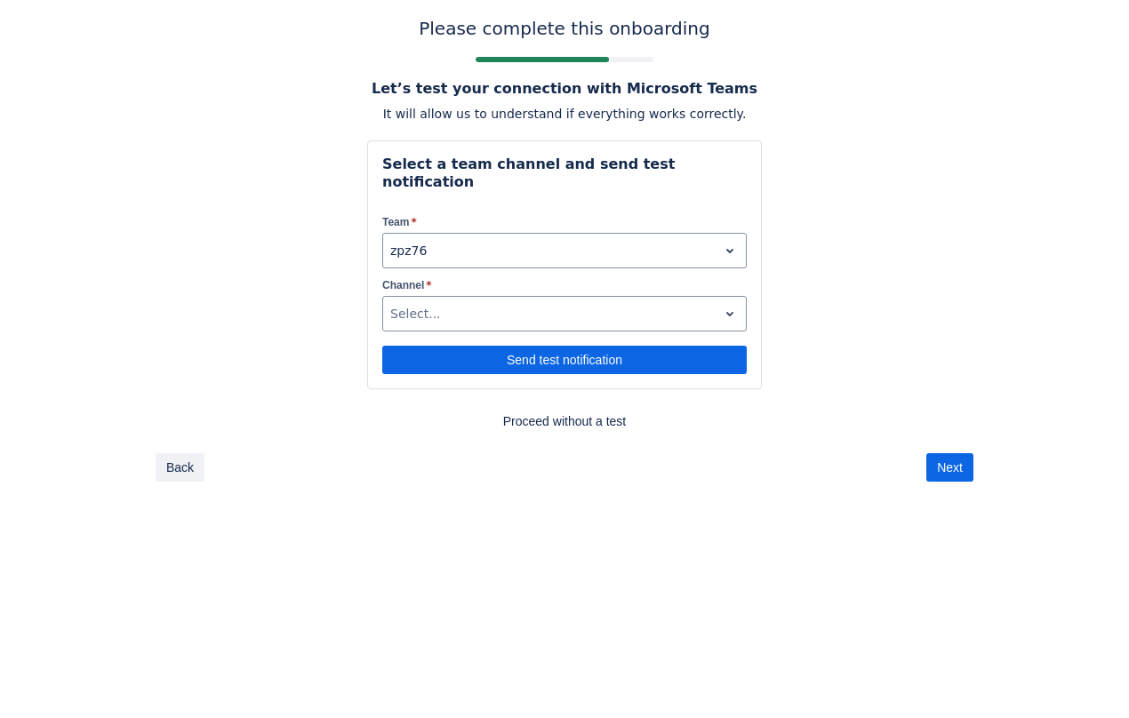
click at [376, 555] on body "Please complete this onboarding Let’s test your connection with Microsoft Teams…" at bounding box center [564, 359] width 1129 height 718
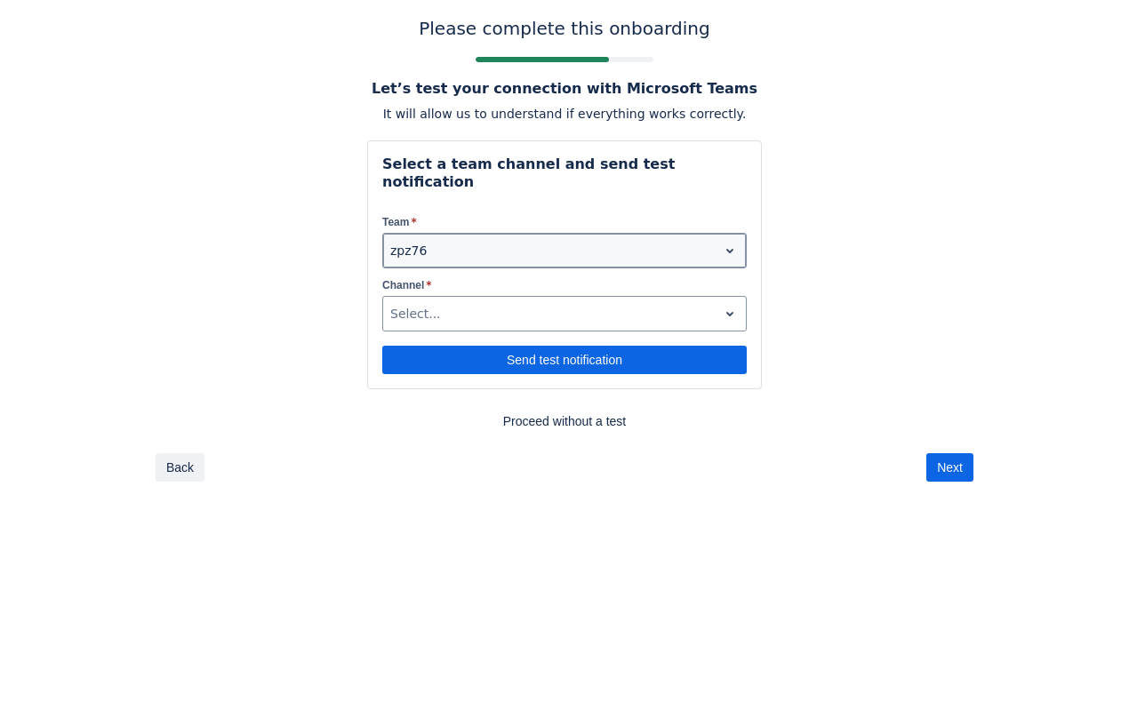
click at [717, 236] on div "zpz76" at bounding box center [550, 250] width 334 height 28
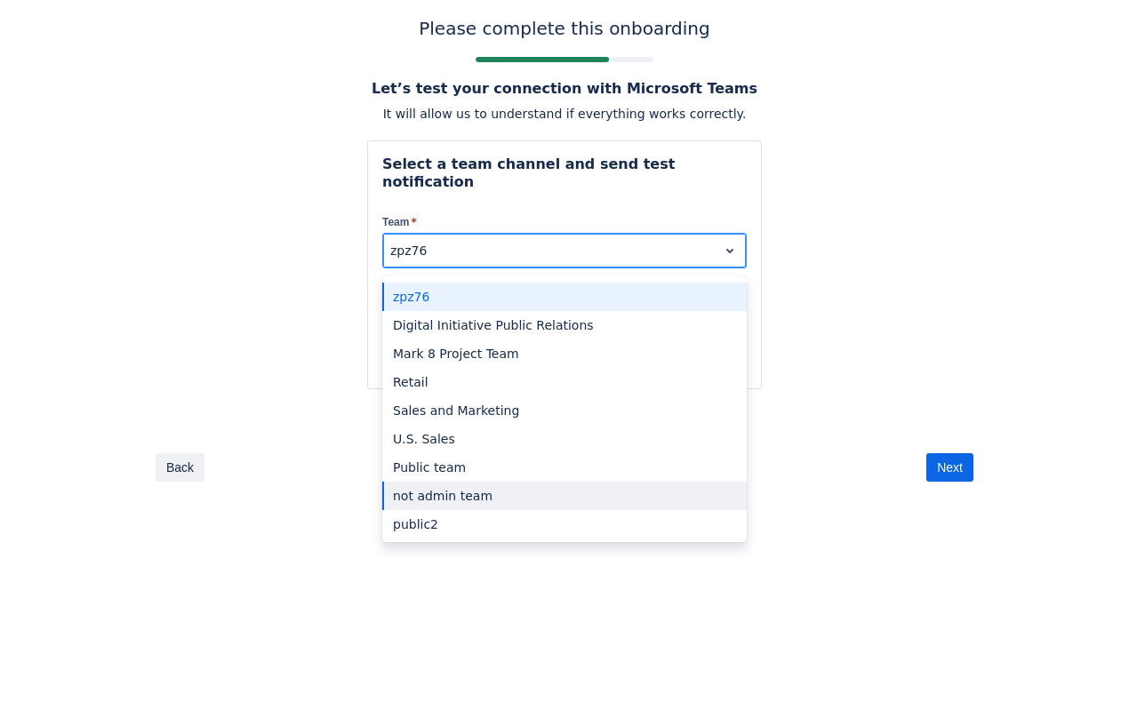
click at [441, 482] on div "not admin team" at bounding box center [564, 496] width 364 height 28
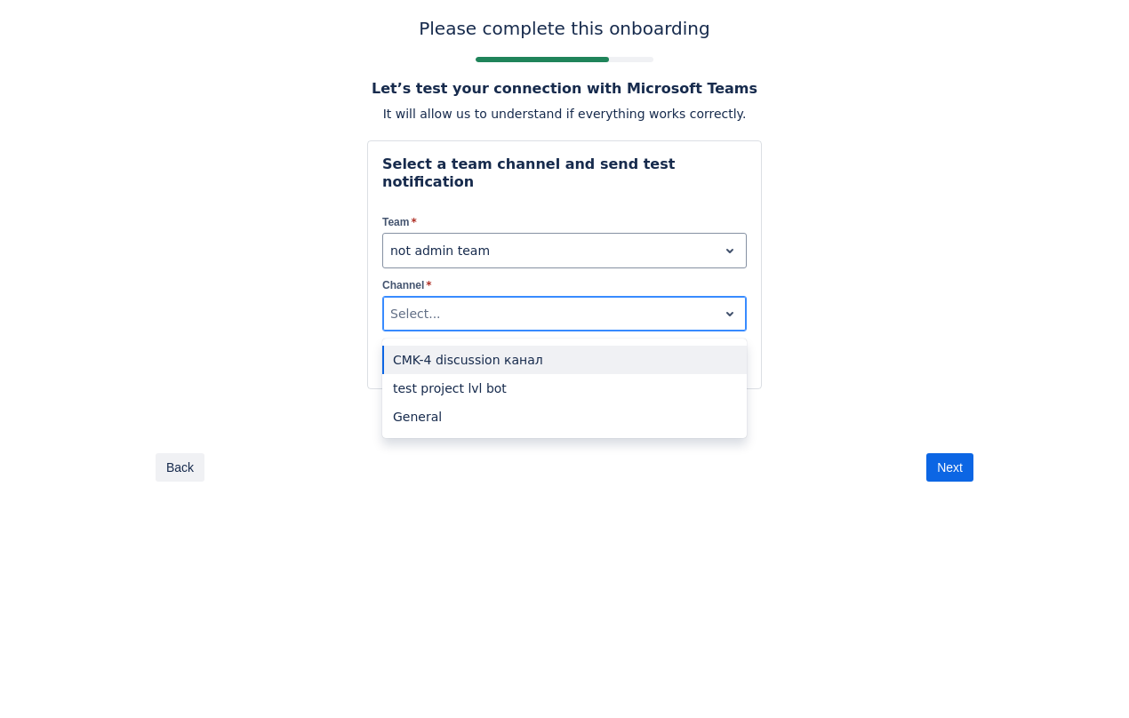
click at [468, 303] on div at bounding box center [550, 313] width 320 height 21
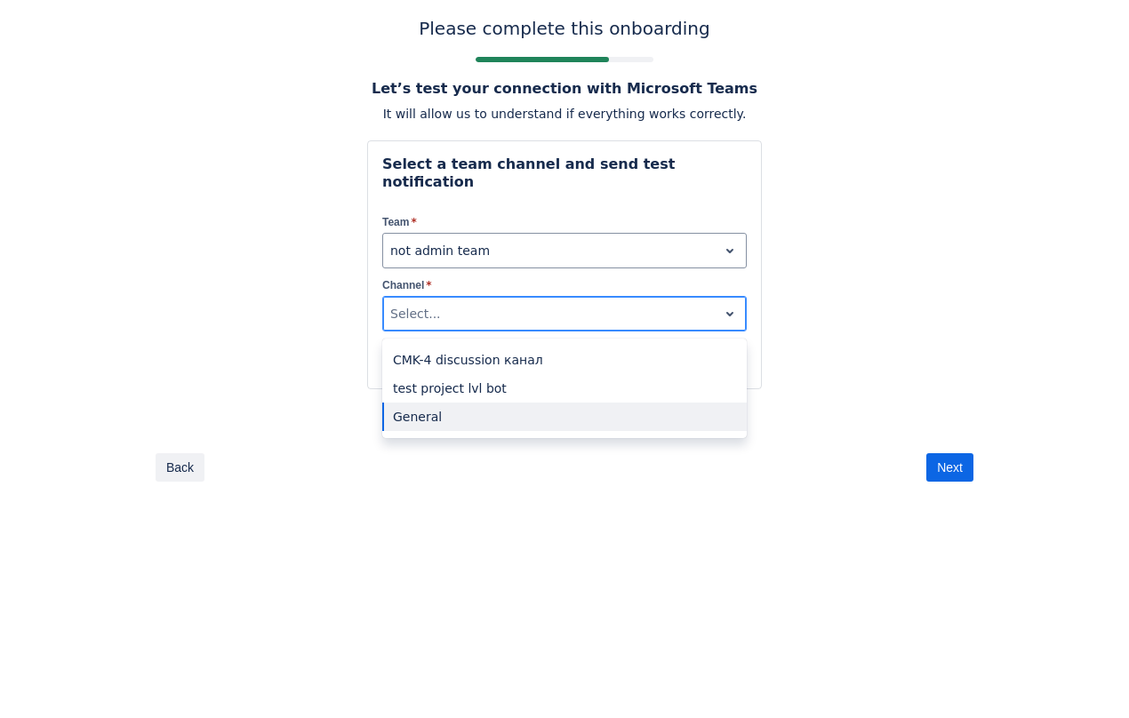
click at [438, 403] on div "General" at bounding box center [564, 417] width 364 height 28
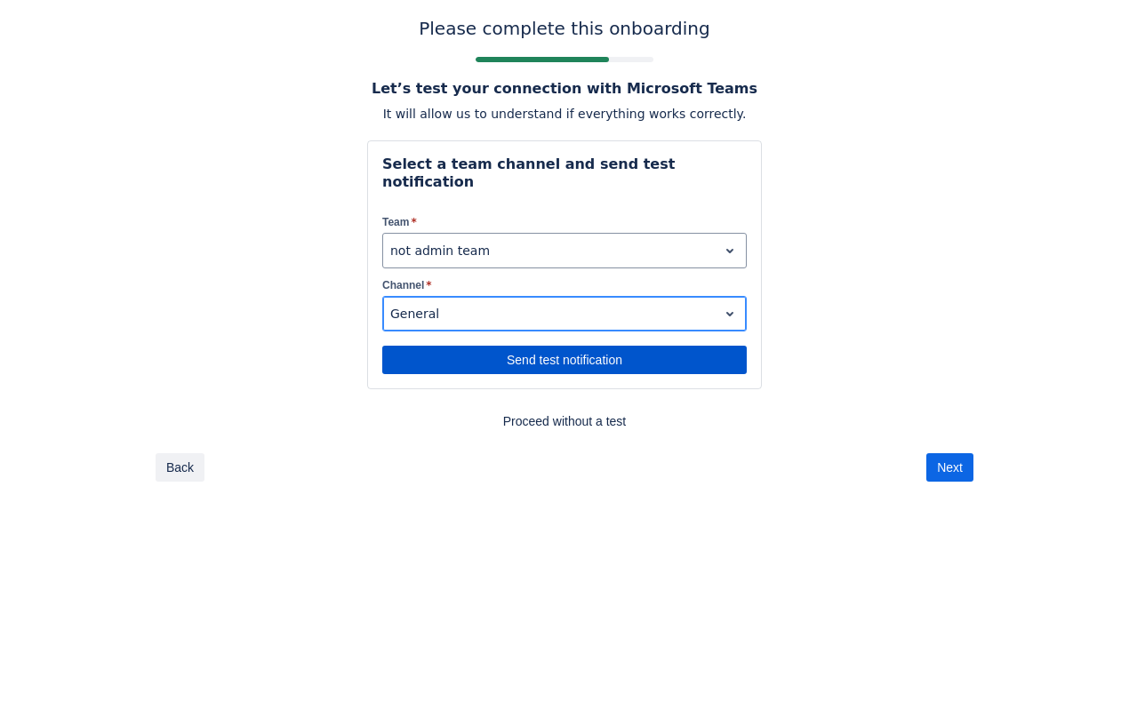
click at [528, 346] on span "Send test notification" at bounding box center [564, 360] width 343 height 28
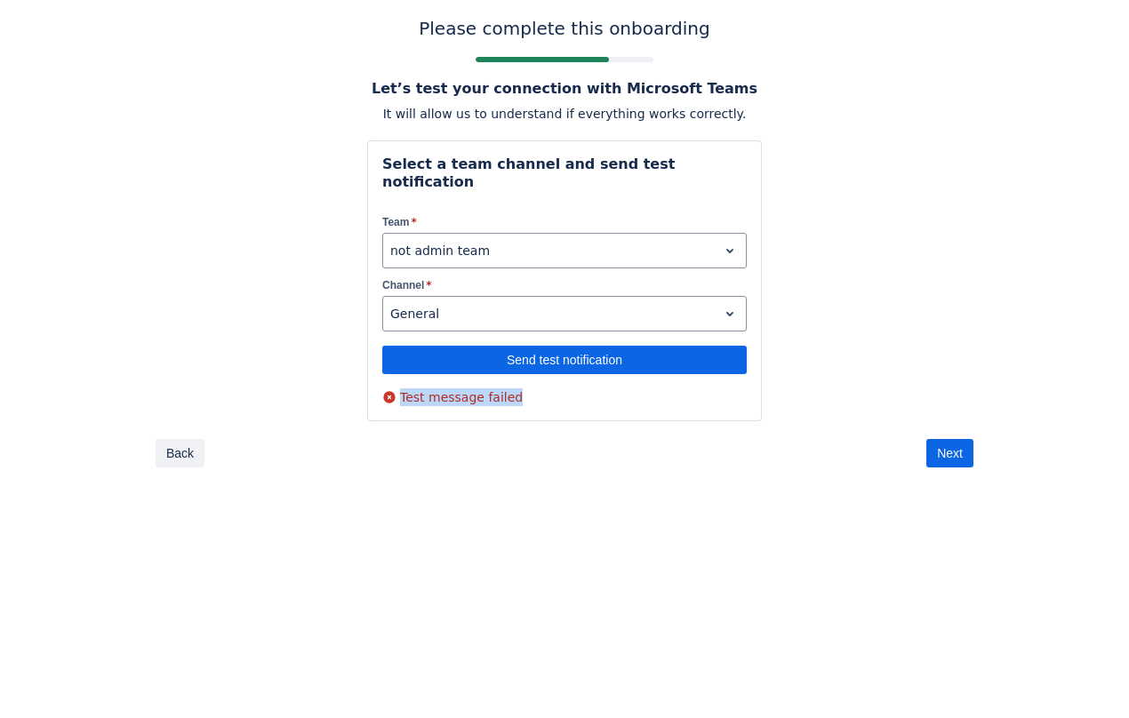
drag, startPoint x: 389, startPoint y: 377, endPoint x: 525, endPoint y: 376, distance: 136.0
click at [525, 388] on div "Test message failed" at bounding box center [564, 397] width 364 height 18
click at [454, 533] on body "Please complete this onboarding Let’s test your connection with Microsoft Teams…" at bounding box center [564, 359] width 1129 height 718
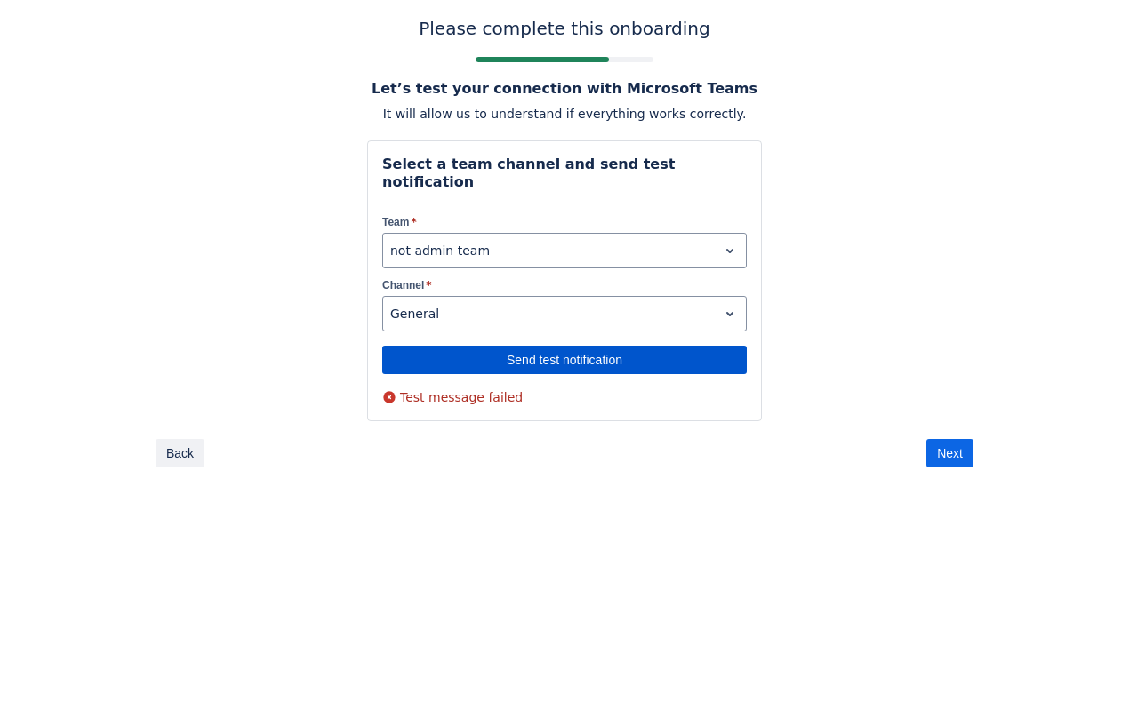
click at [565, 346] on span "Send test notification" at bounding box center [564, 360] width 343 height 28
